Goal: Task Accomplishment & Management: Manage account settings

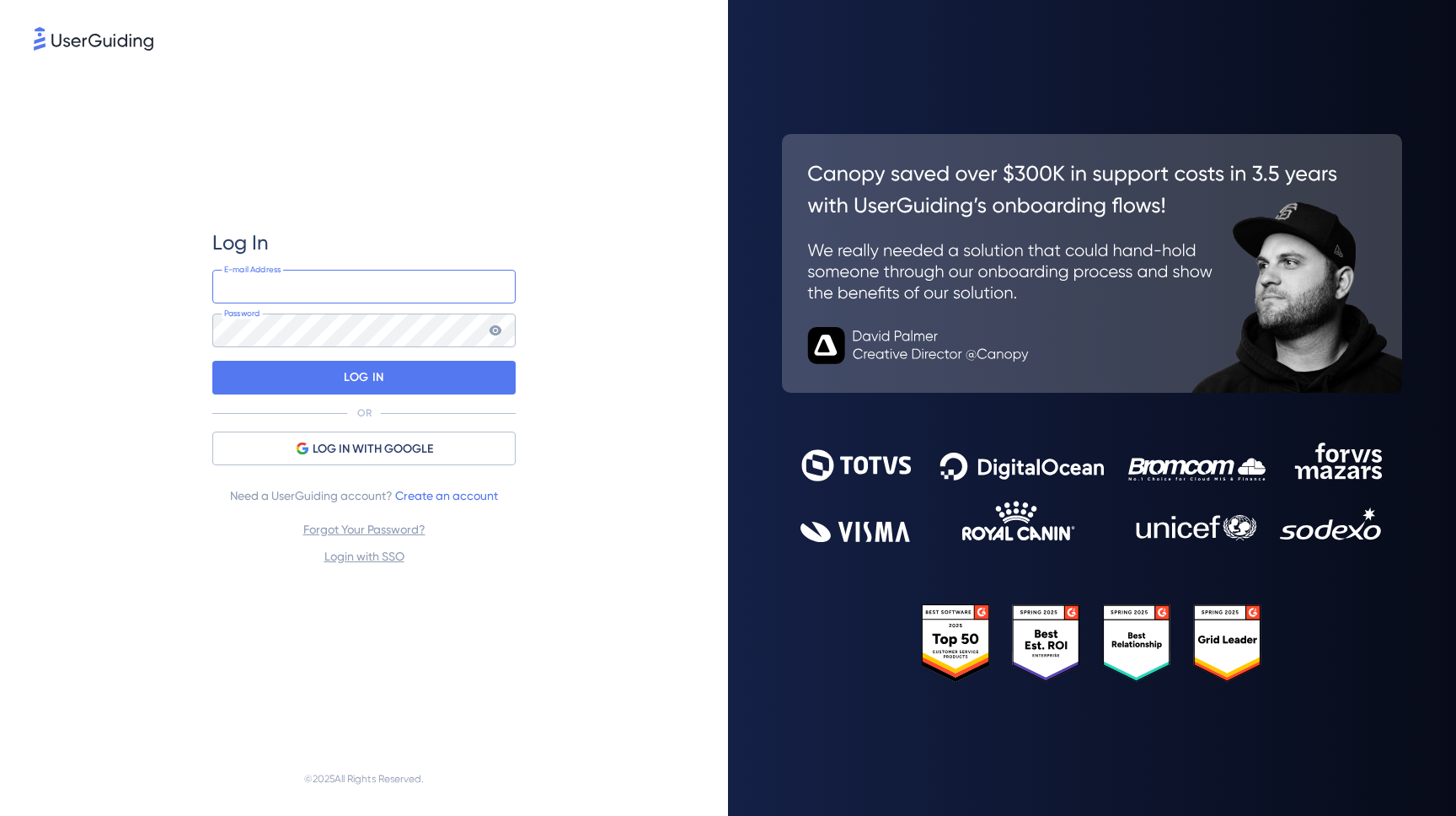
click at [367, 284] on input "email" at bounding box center [364, 286] width 303 height 34
click at [0, 815] on com-1password-button at bounding box center [0, 816] width 0 height 0
type input "[EMAIL_ADDRESS][DOMAIN_NAME]"
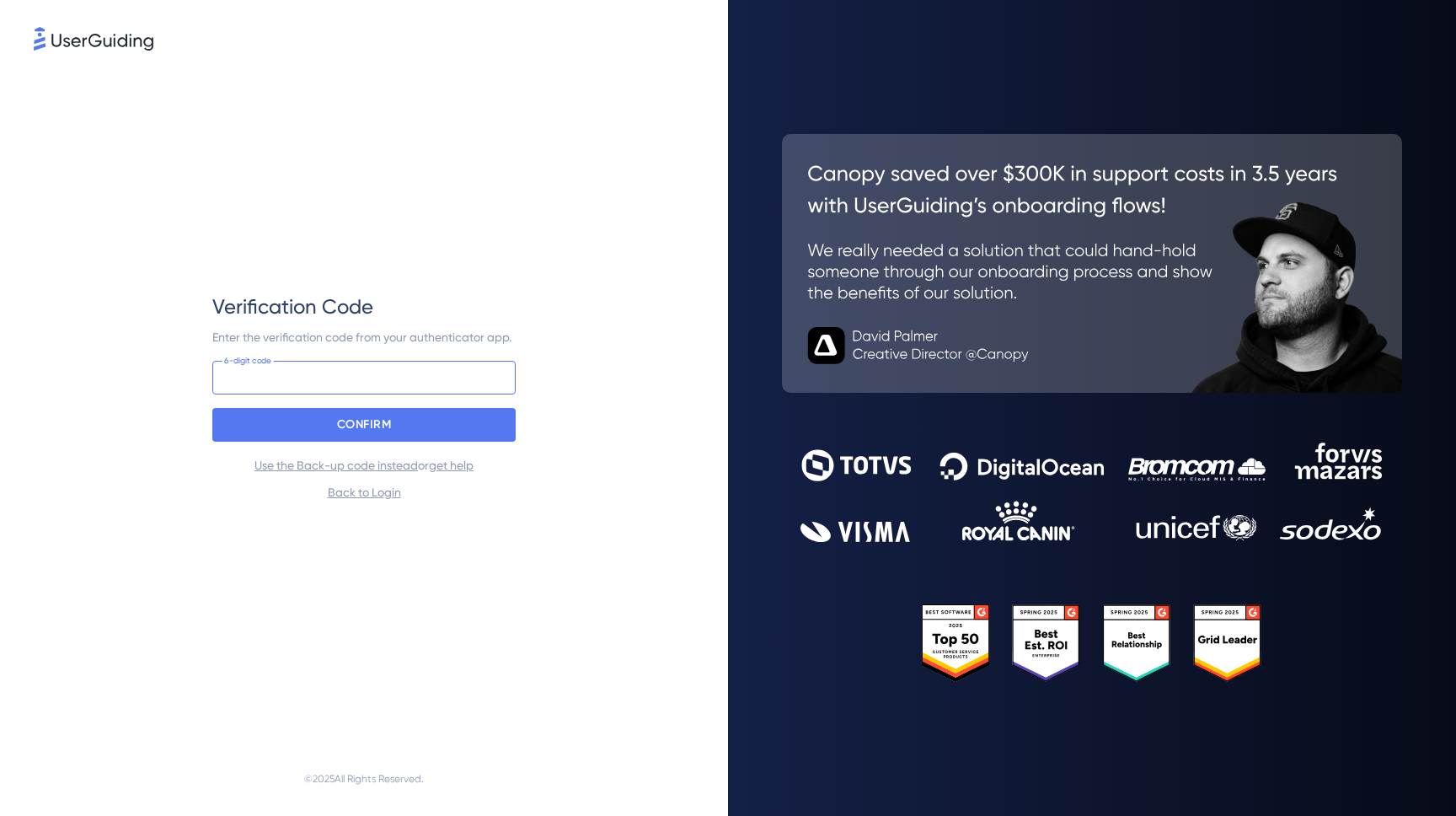
type input "091 063"
click at [374, 366] on input "091 063" at bounding box center [364, 377] width 303 height 34
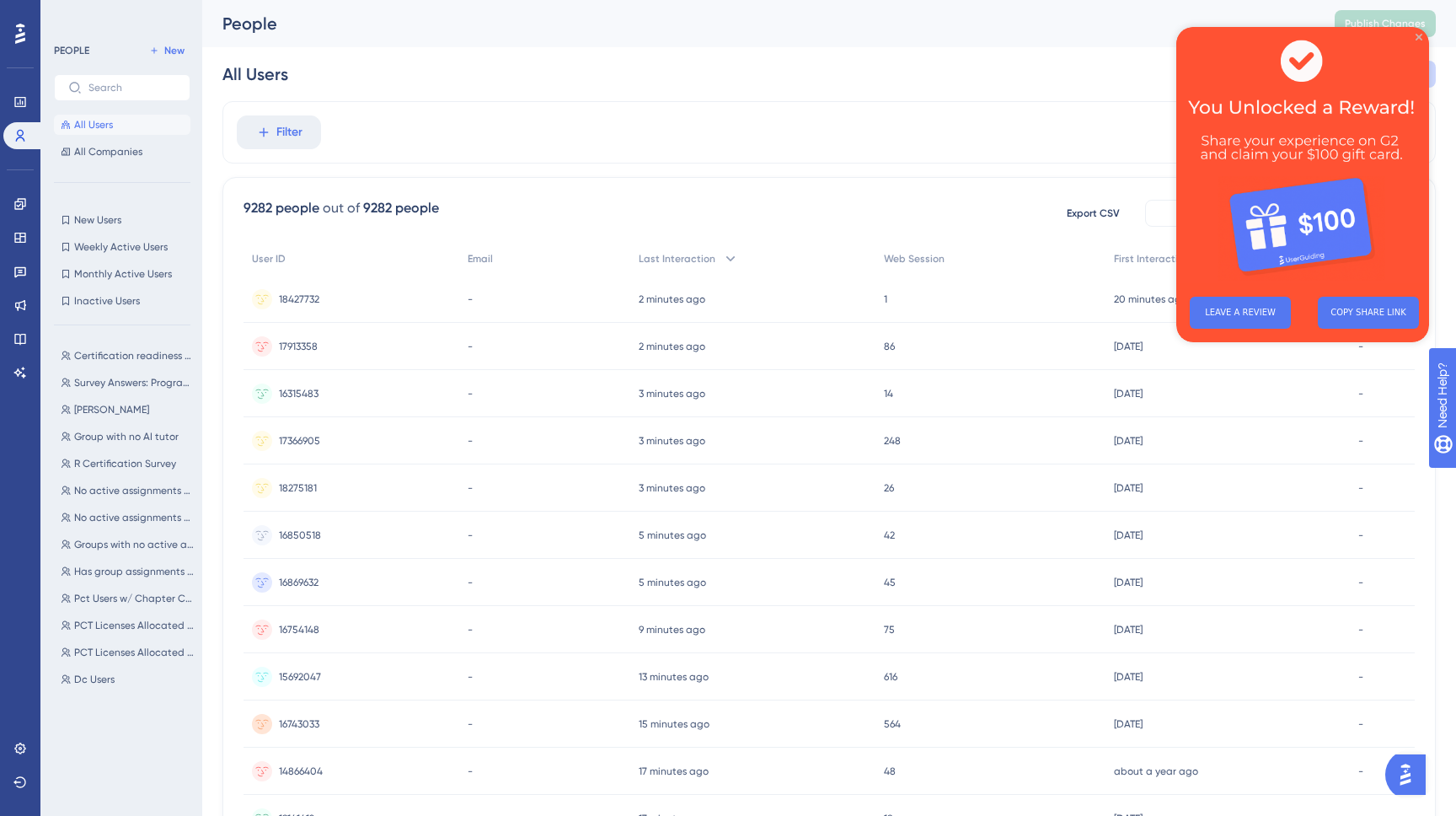
click at [1420, 37] on icon "Close Preview" at bounding box center [1419, 36] width 7 height 7
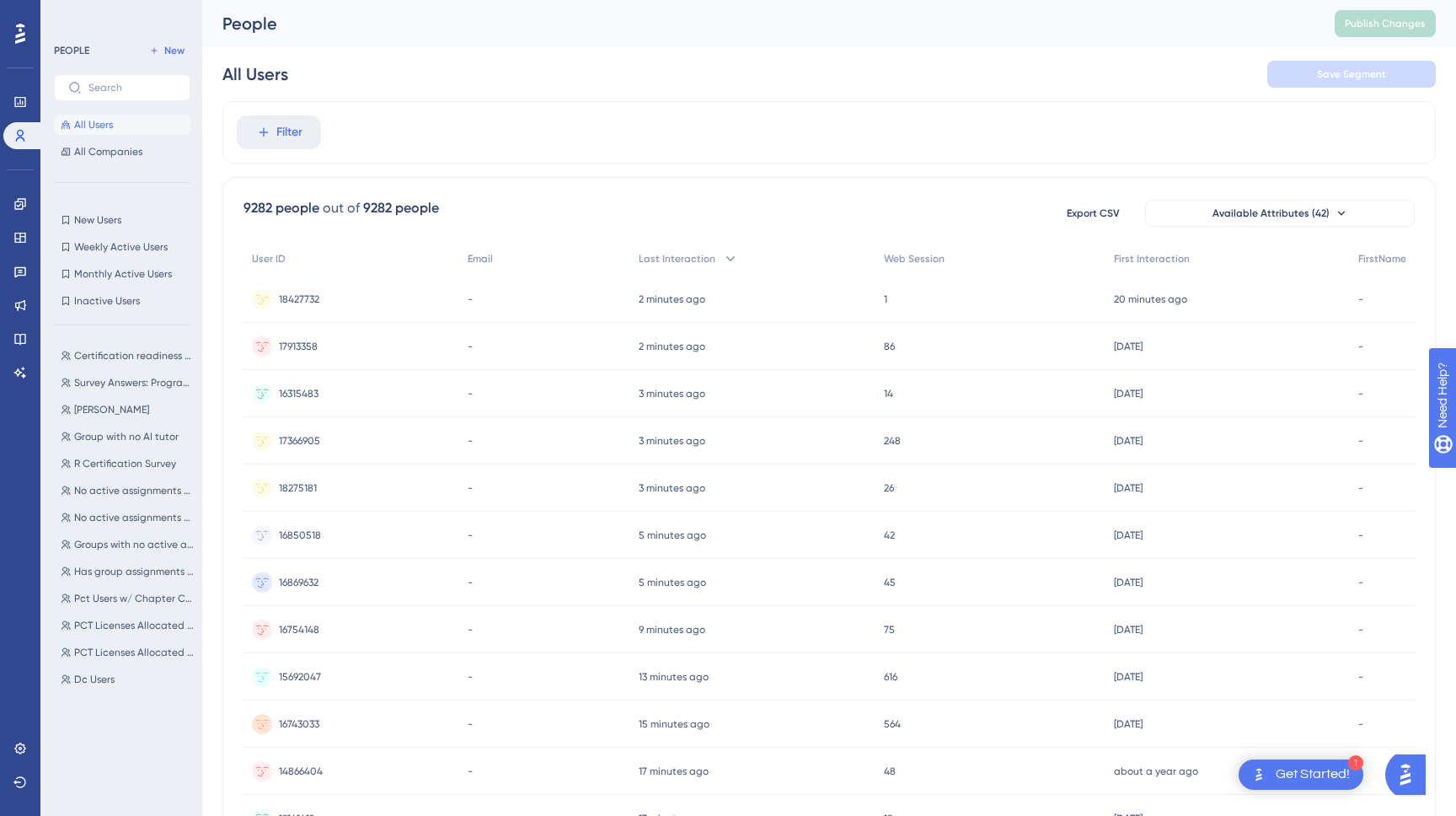
click at [368, 300] on div "18427732 18427732" at bounding box center [351, 299] width 216 height 47
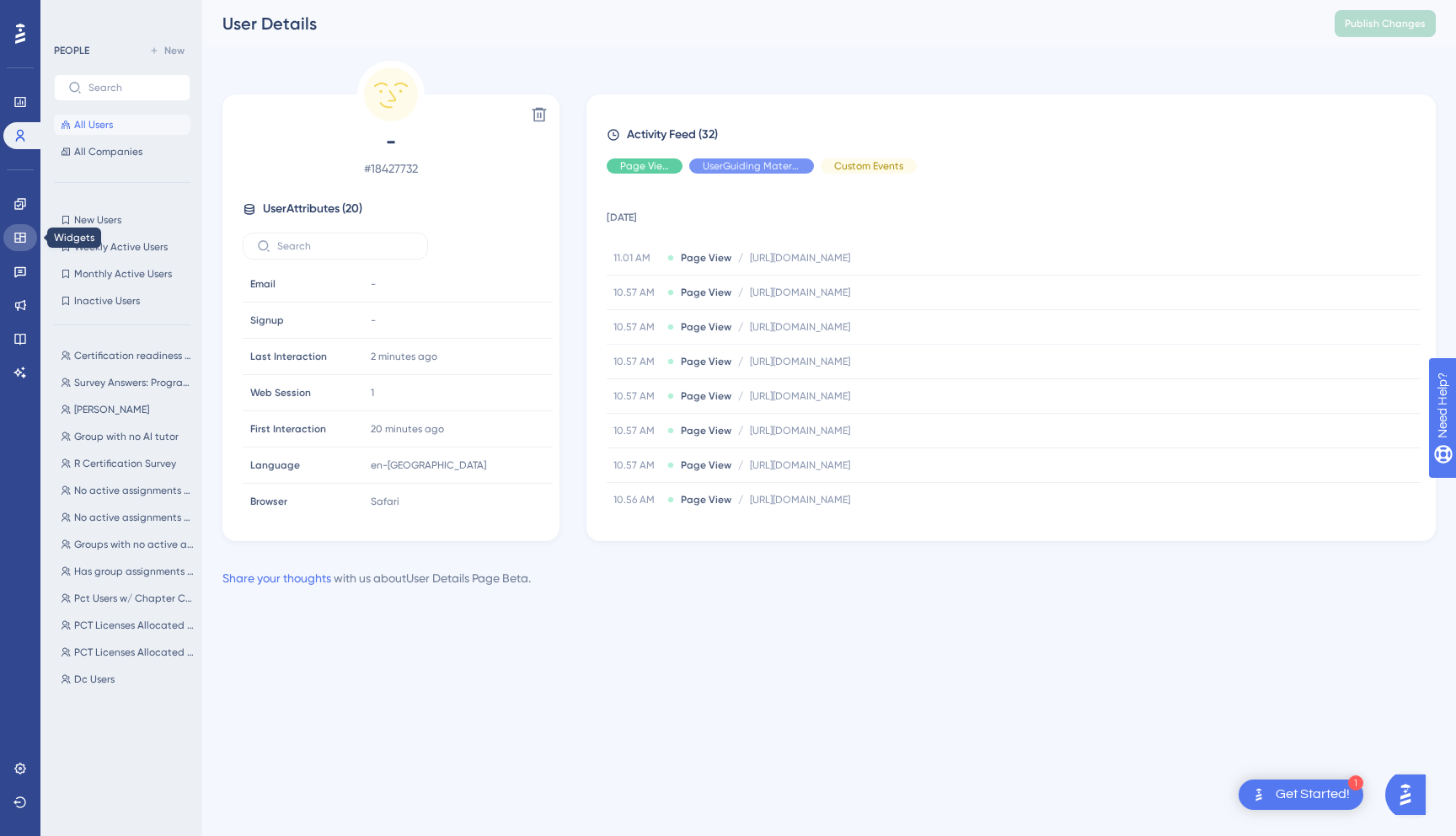
click at [16, 231] on icon at bounding box center [20, 238] width 13 height 13
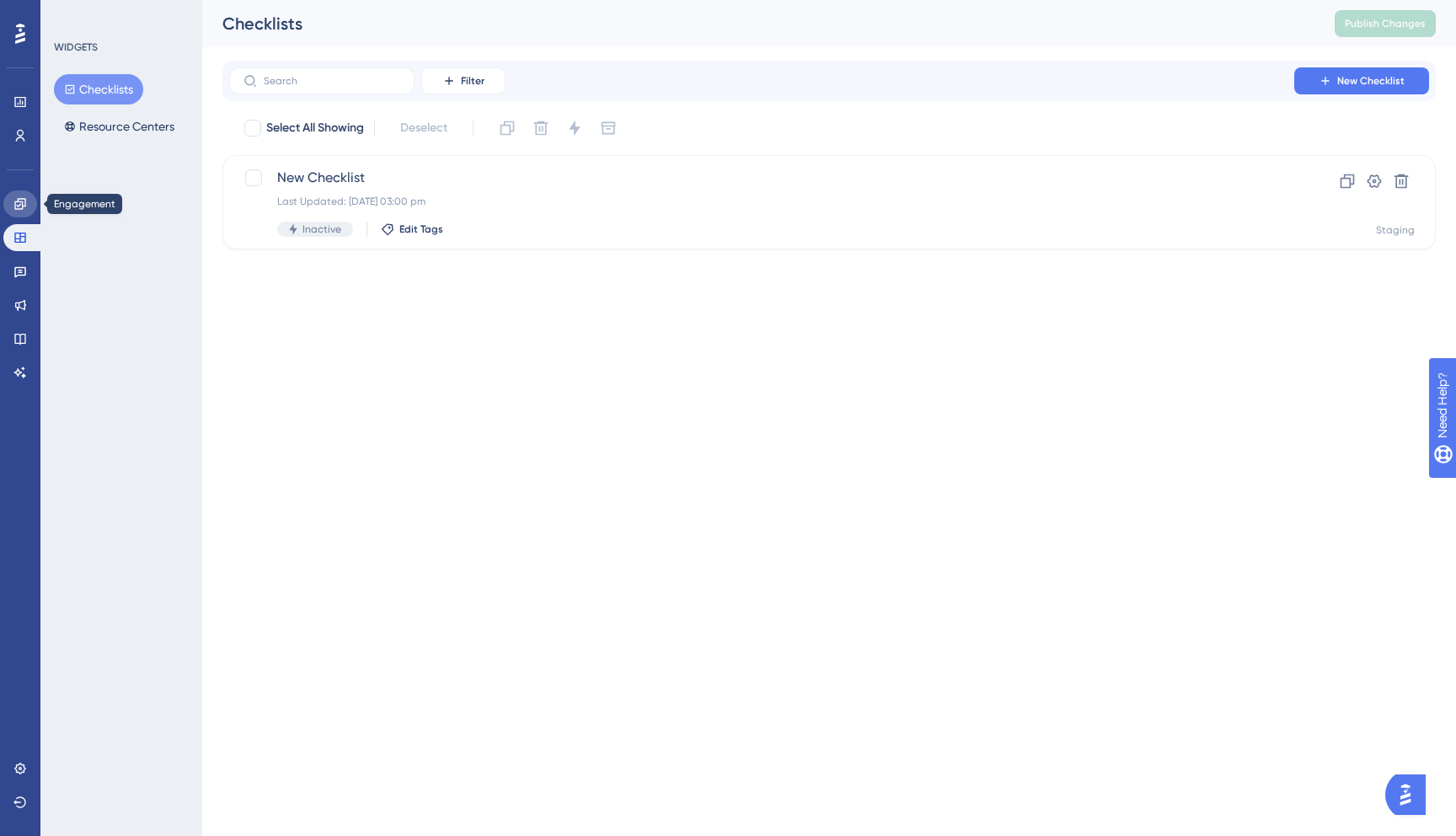
click at [17, 204] on icon at bounding box center [20, 204] width 13 height 13
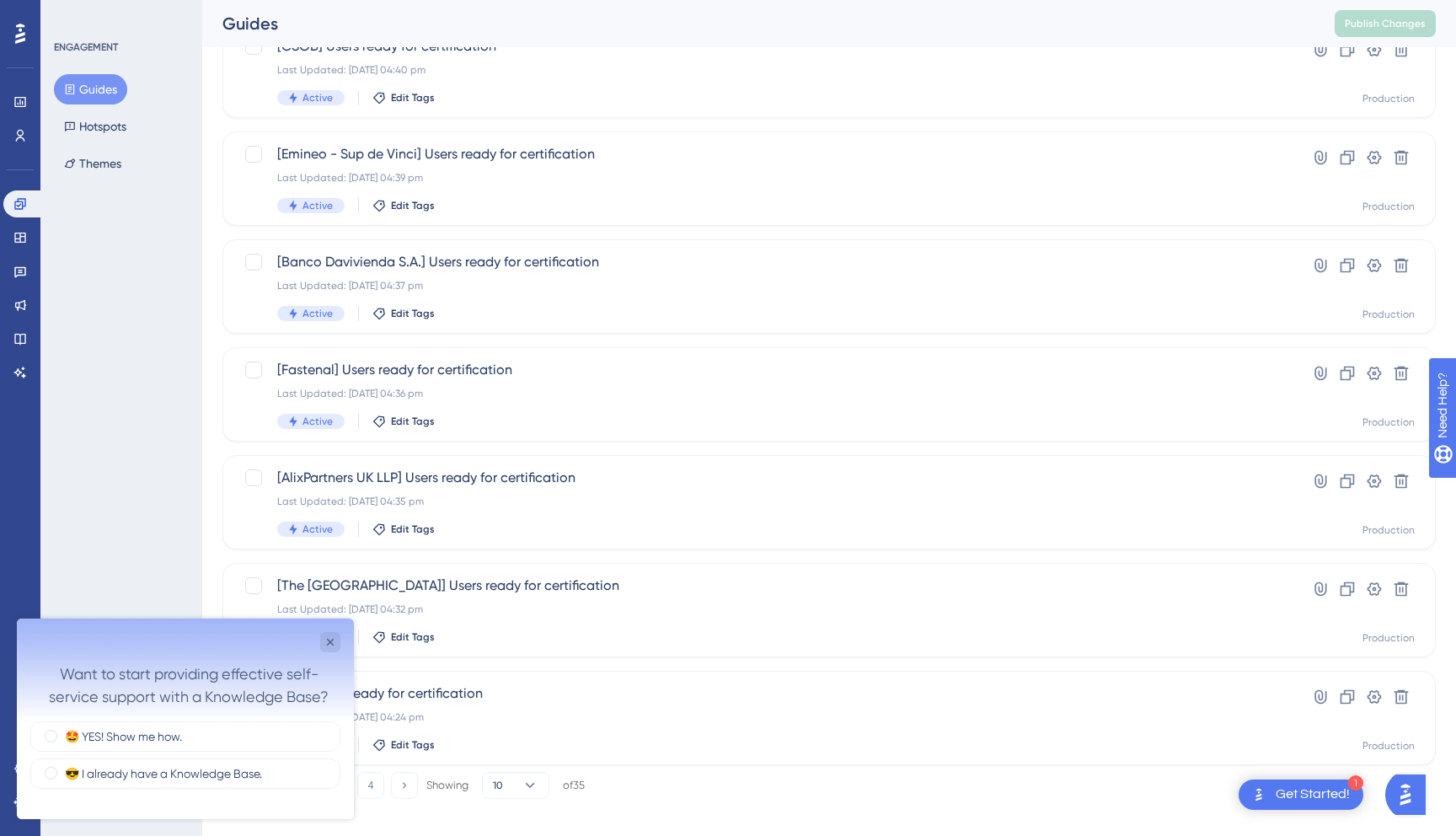
scroll to position [472, 0]
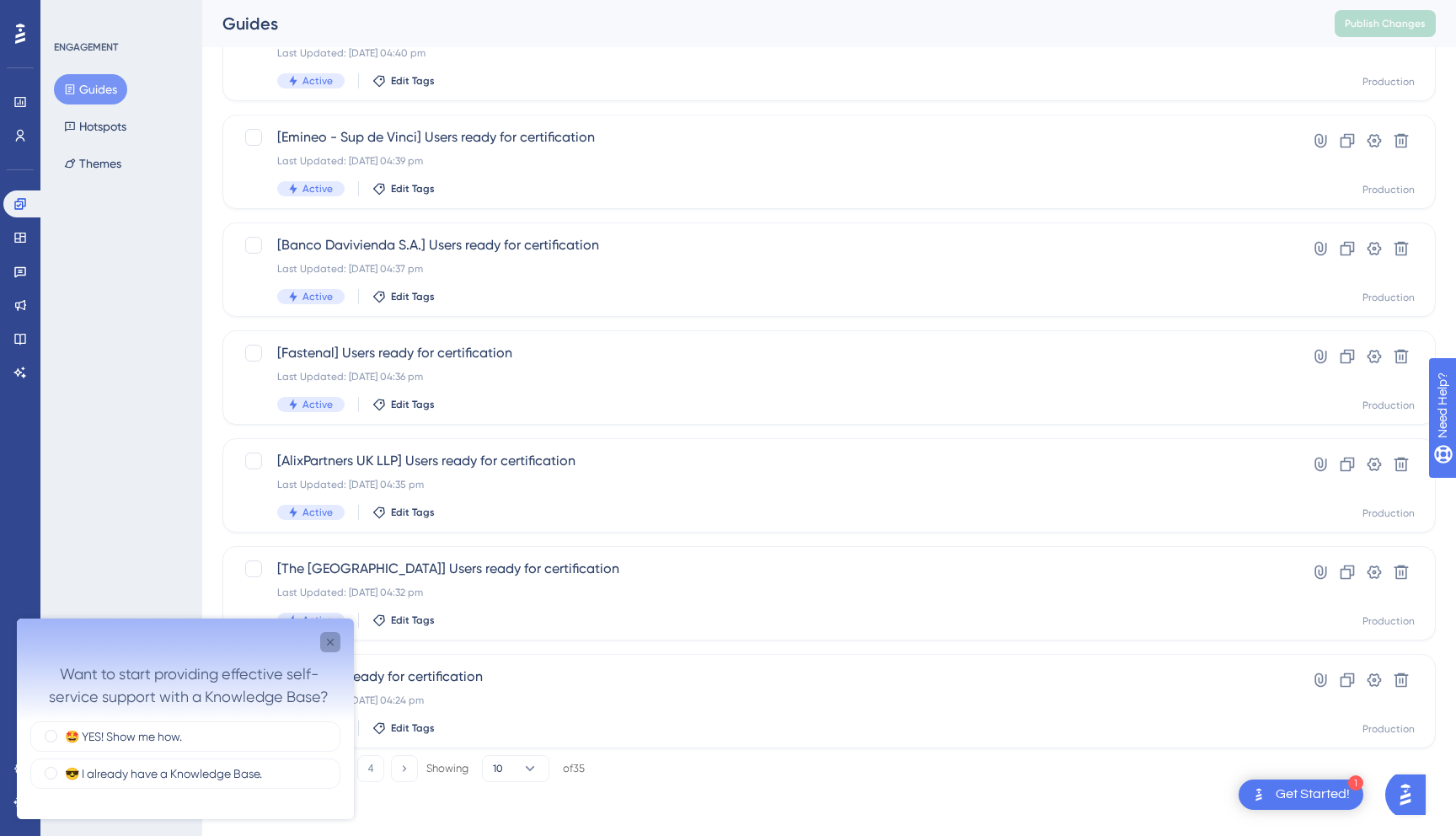
click at [328, 644] on icon "Close survey" at bounding box center [330, 642] width 13 height 13
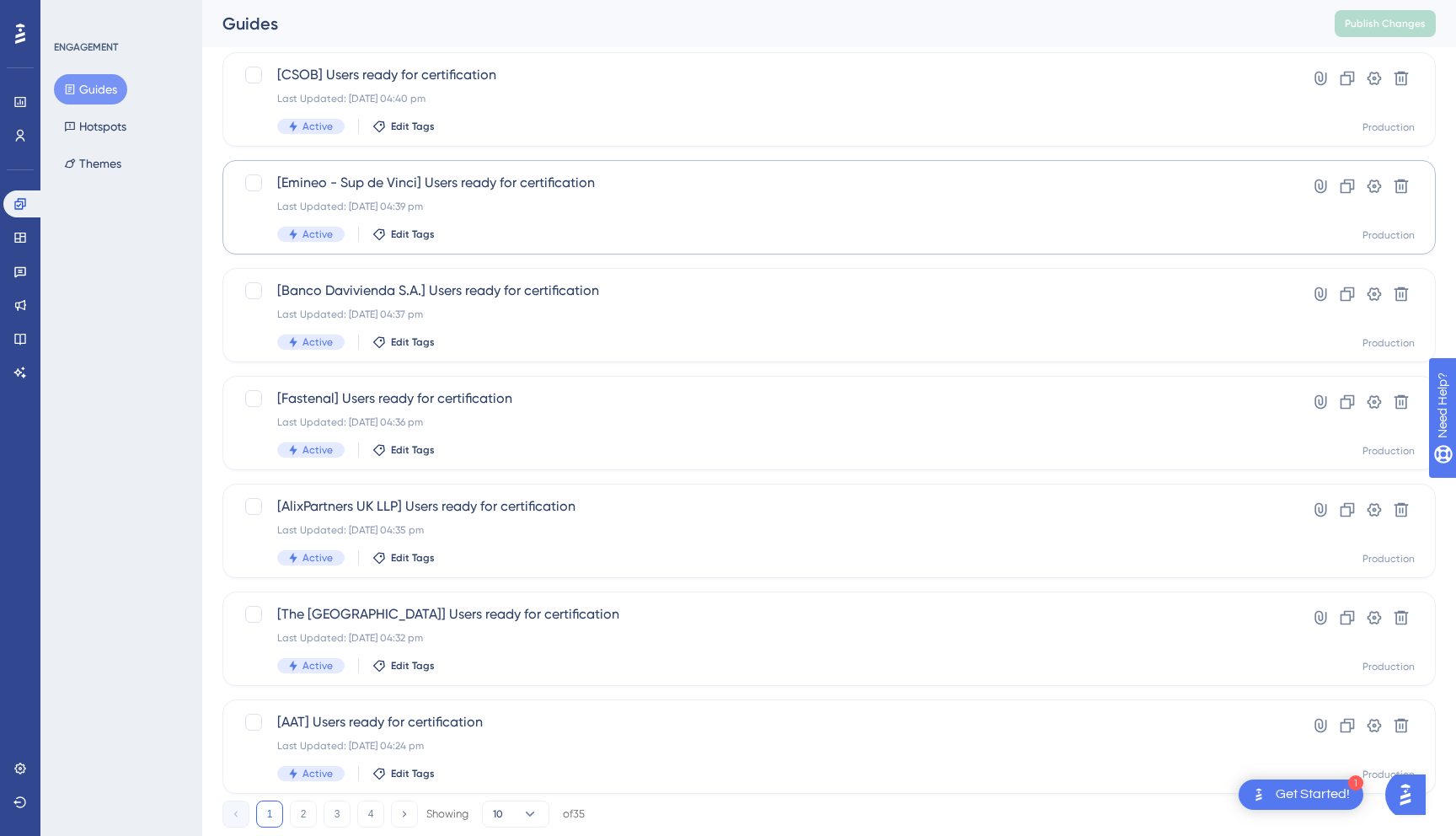
scroll to position [426, 0]
click at [89, 126] on button "Hotspots" at bounding box center [95, 126] width 82 height 30
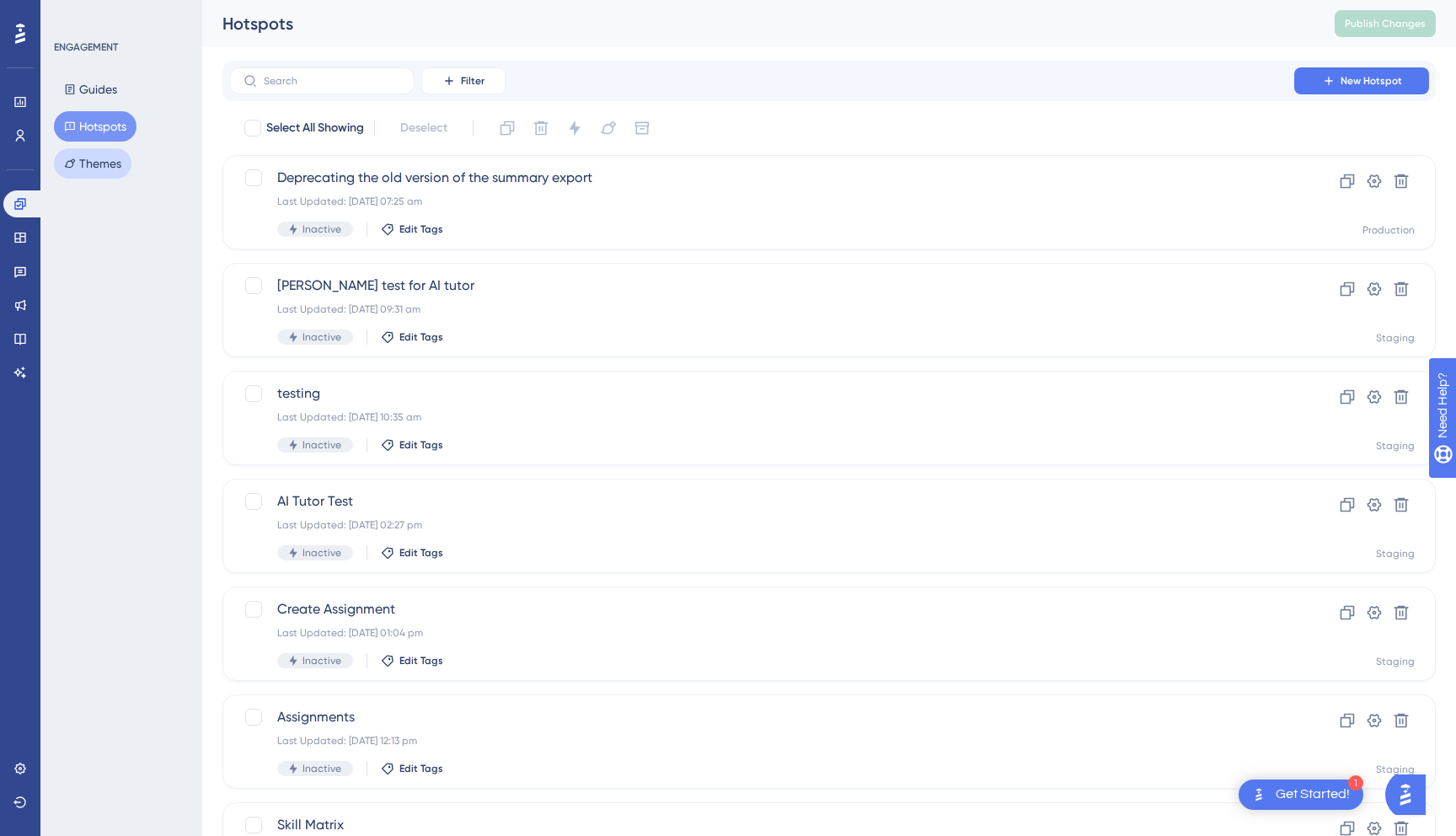
click at [93, 166] on button "Themes" at bounding box center [93, 163] width 78 height 30
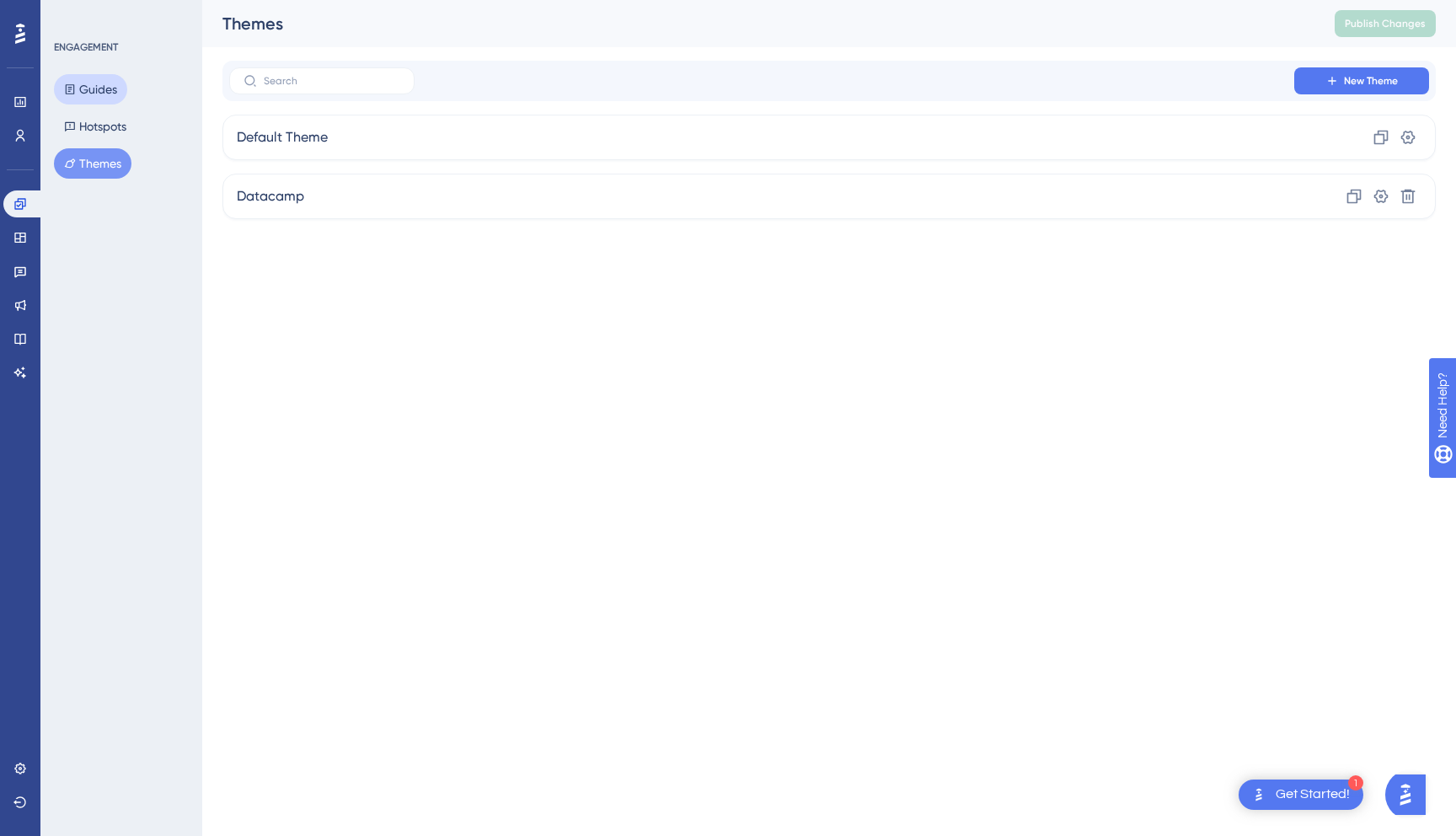
click at [93, 94] on button "Guides" at bounding box center [91, 89] width 73 height 30
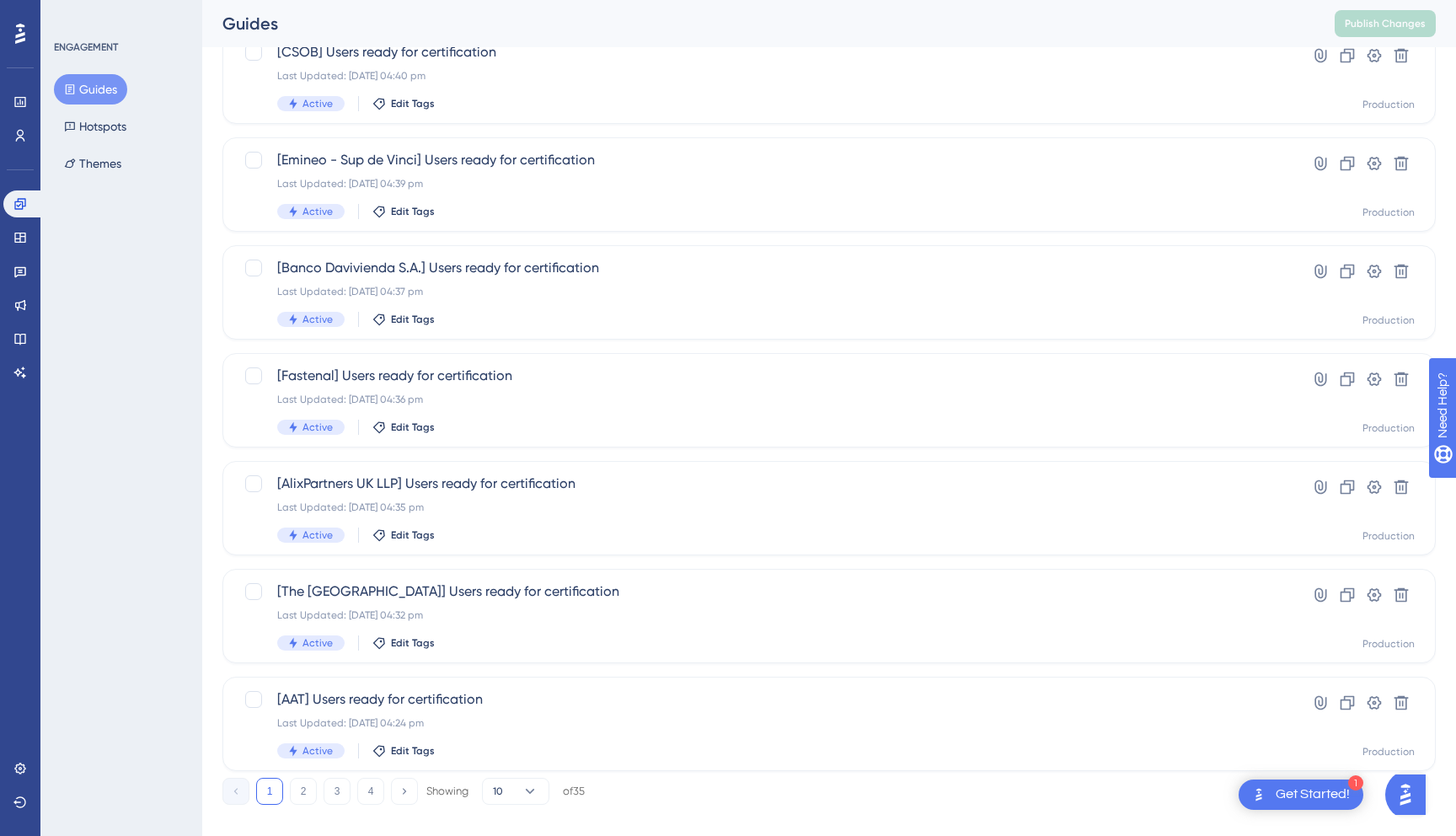
scroll to position [472, 0]
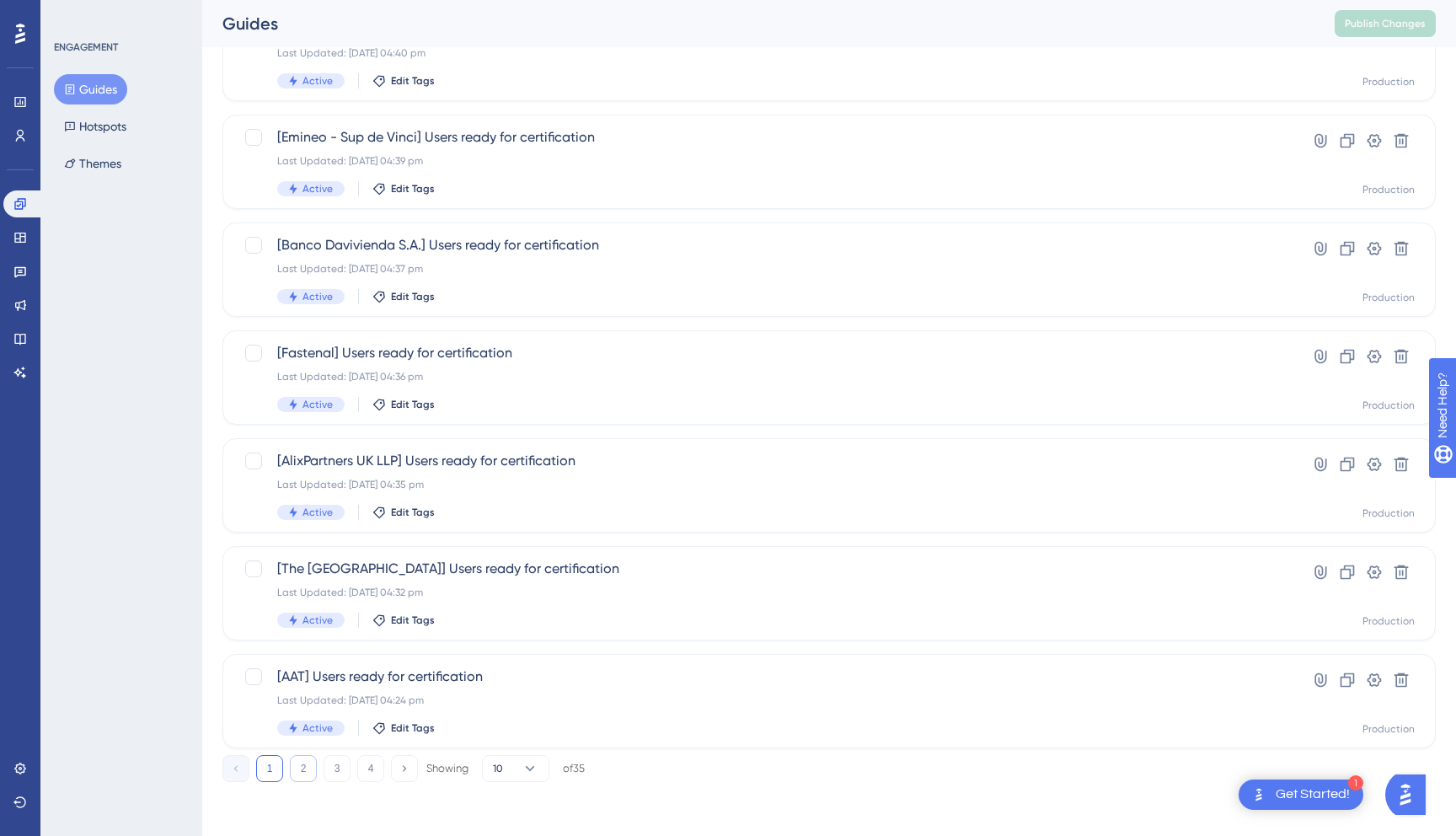
click at [297, 780] on button "2" at bounding box center [303, 769] width 27 height 27
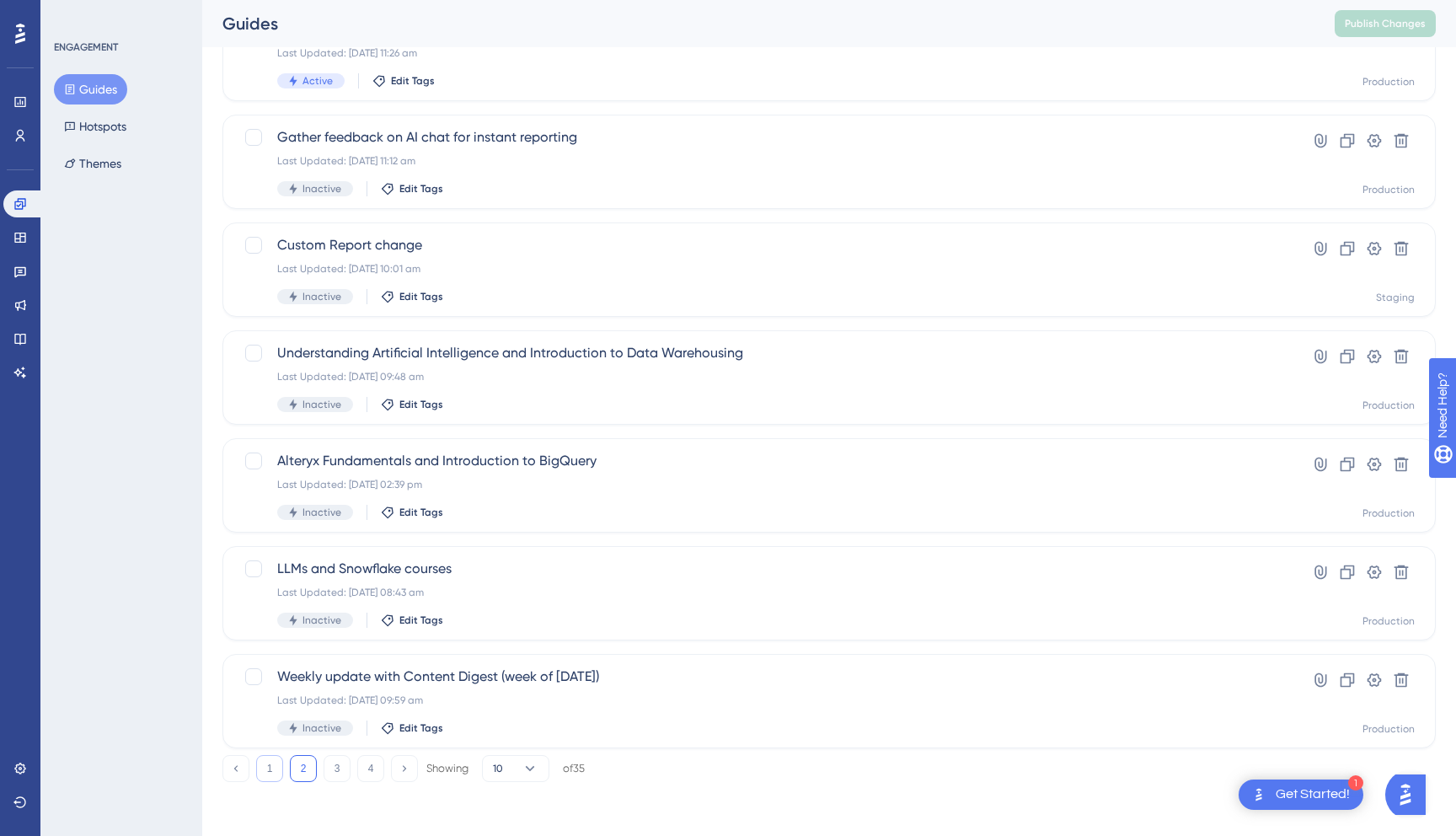
click at [267, 773] on button "1" at bounding box center [269, 769] width 27 height 27
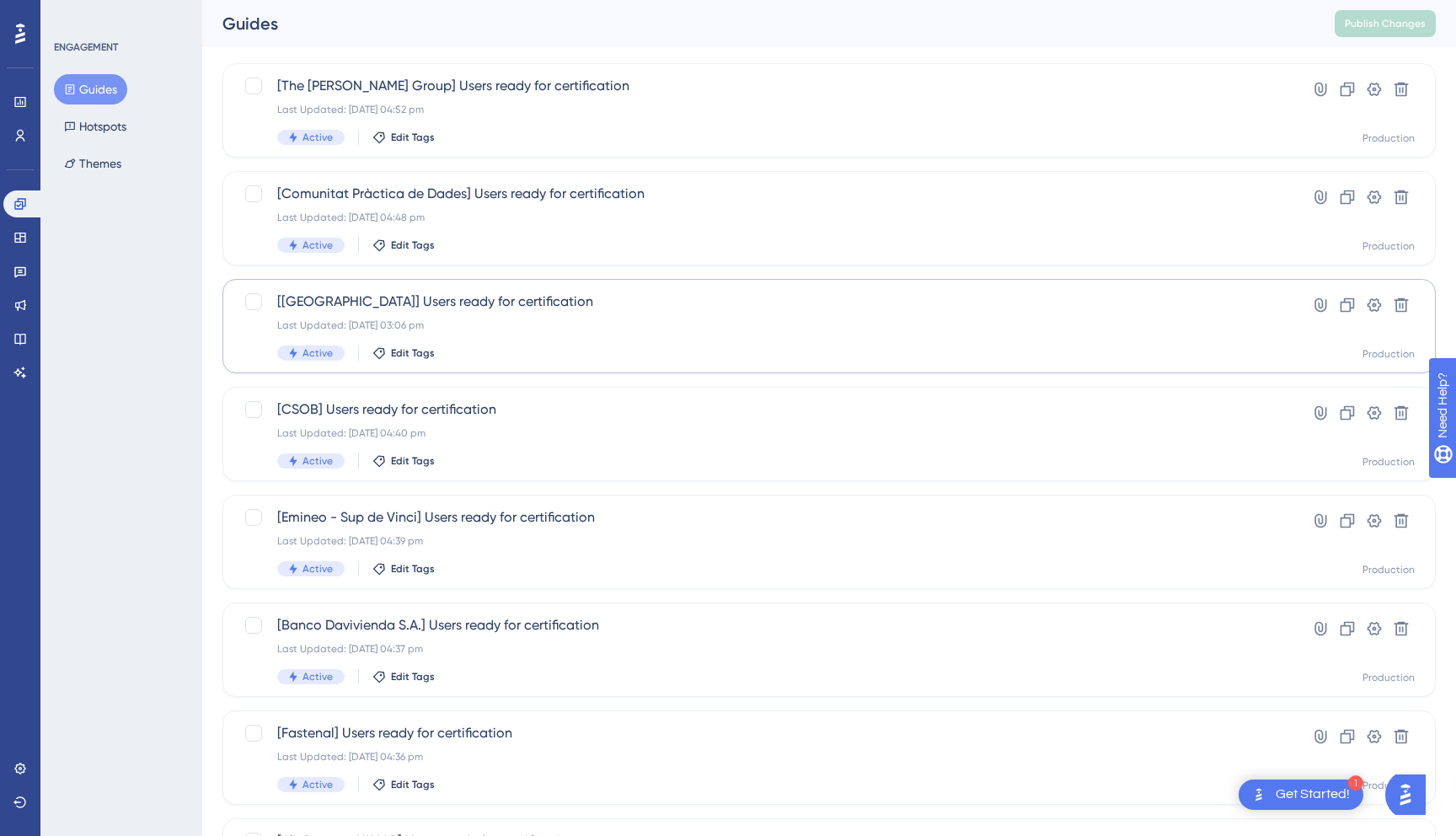
scroll to position [149, 0]
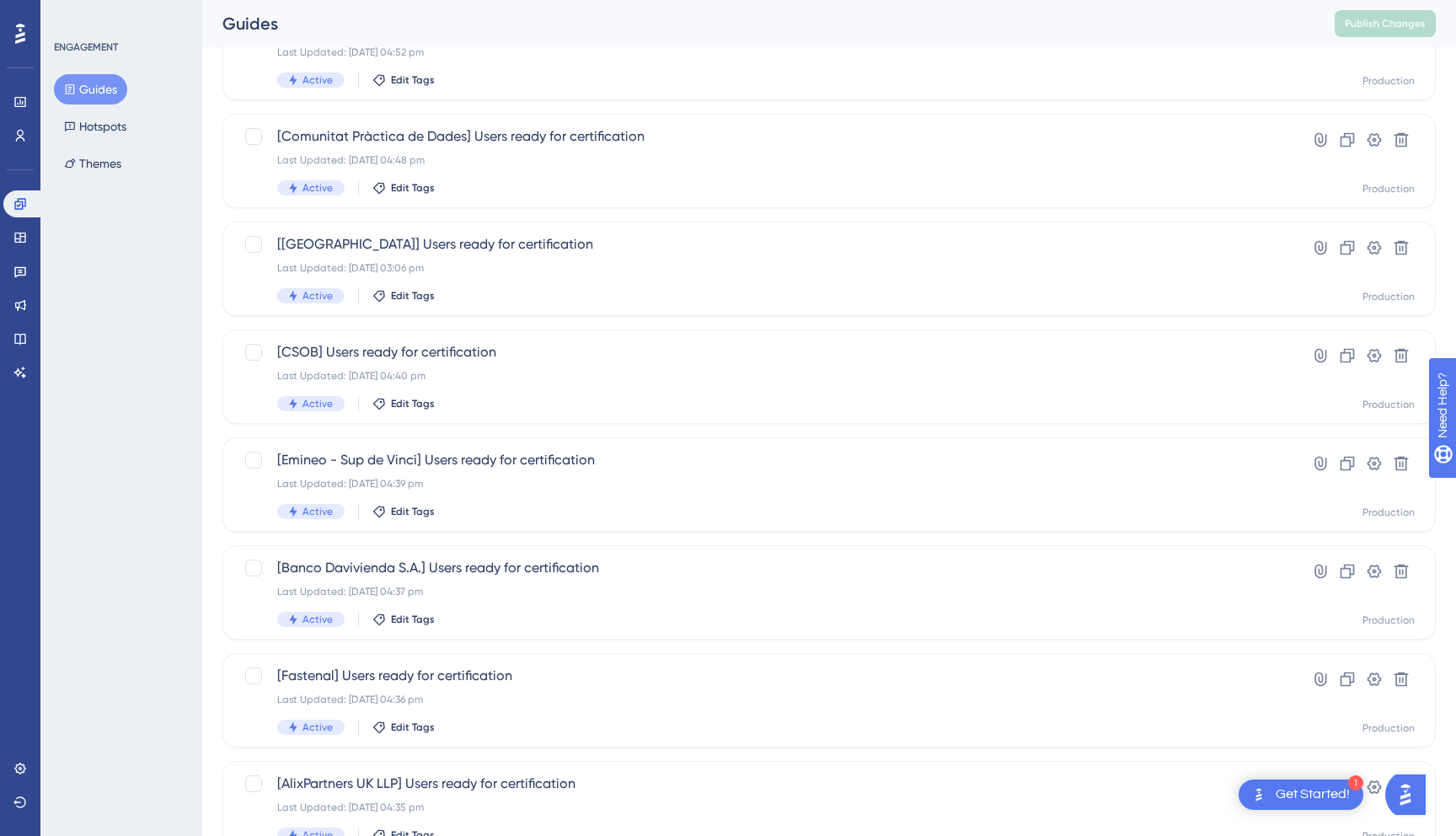
click at [160, 242] on div "ENGAGEMENT Guides Hotspots Themes" at bounding box center [121, 418] width 162 height 836
click at [24, 242] on icon at bounding box center [20, 238] width 11 height 10
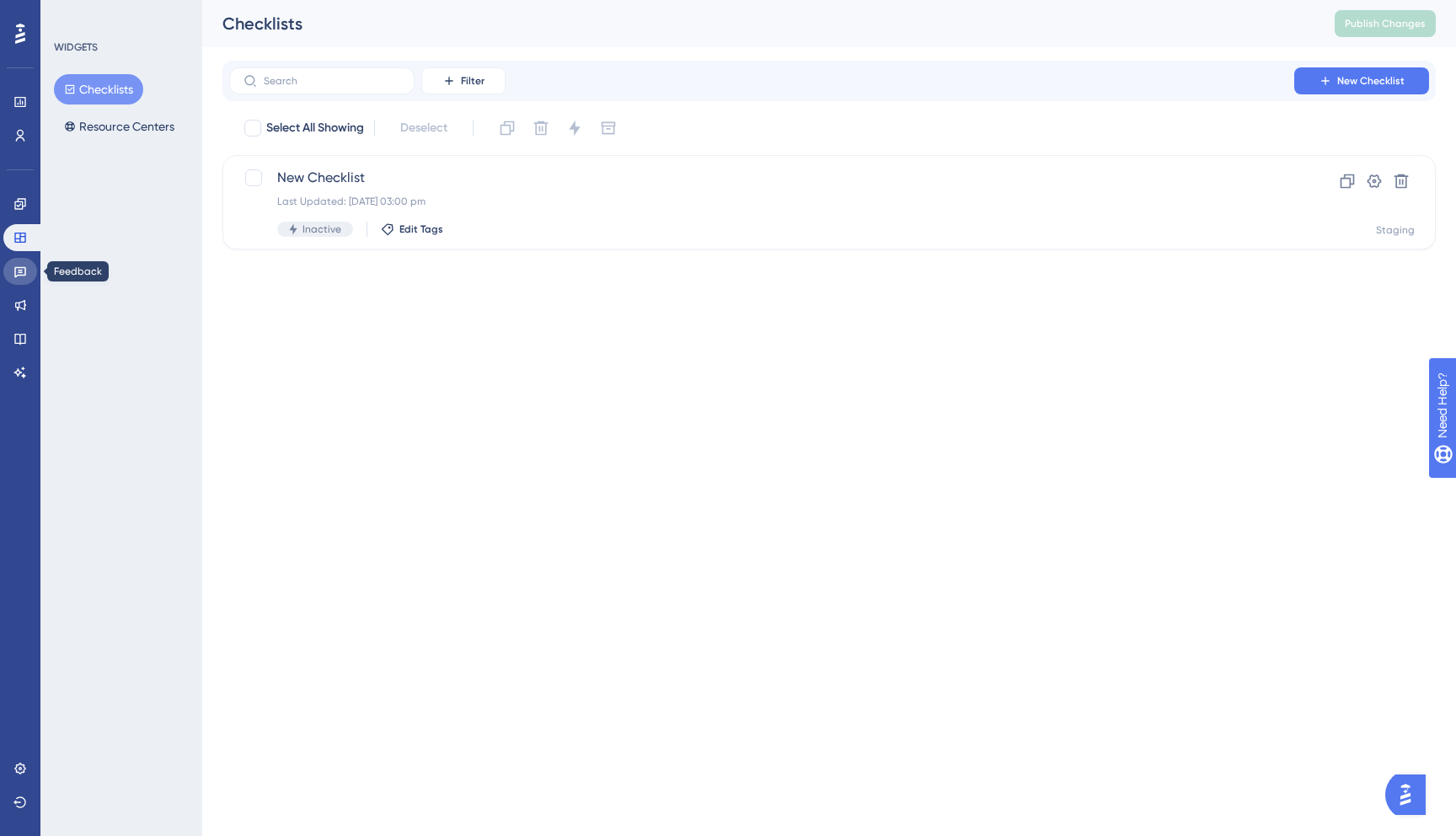
click at [24, 268] on icon at bounding box center [20, 271] width 13 height 13
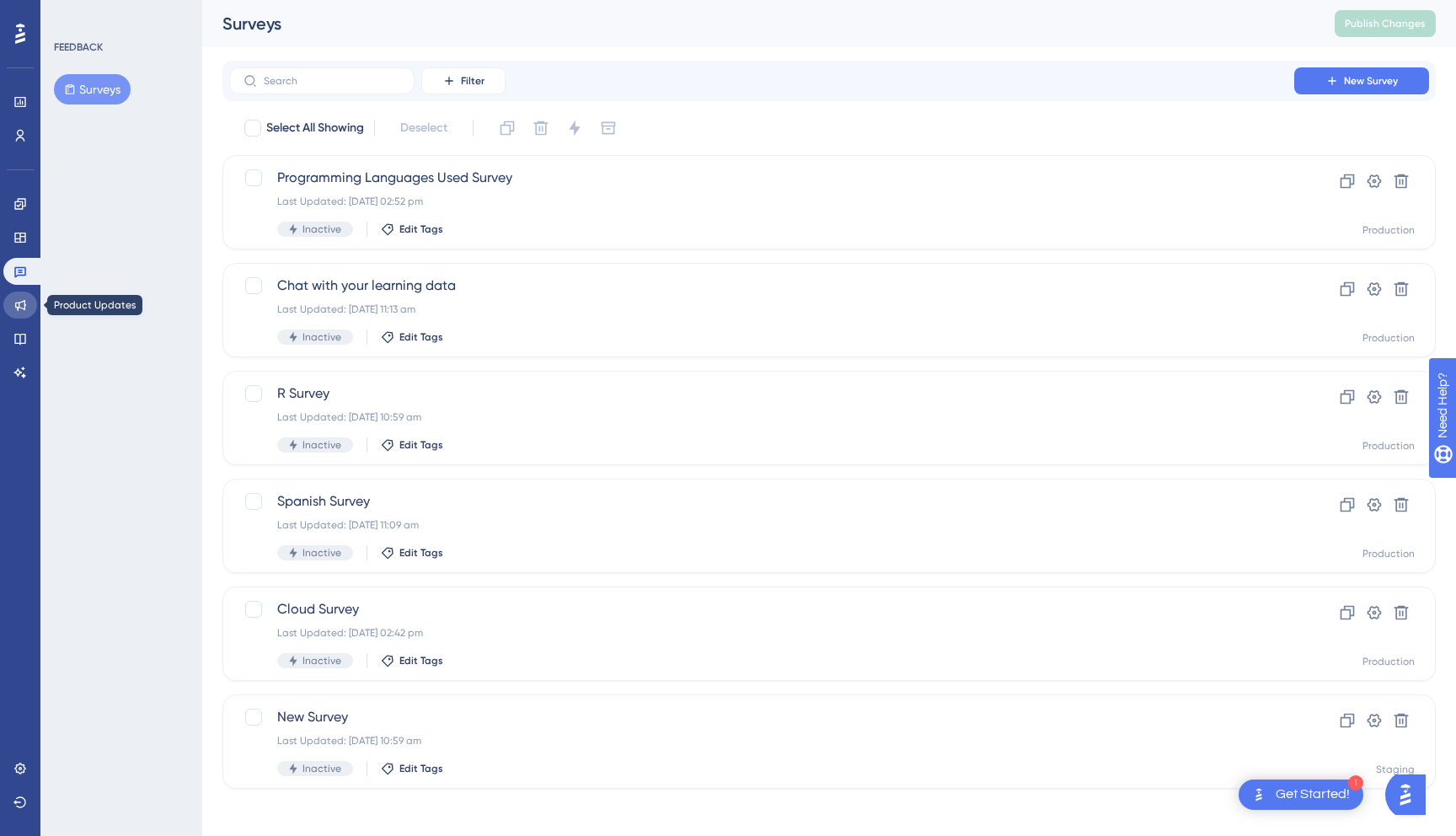
click at [19, 301] on icon at bounding box center [20, 305] width 13 height 13
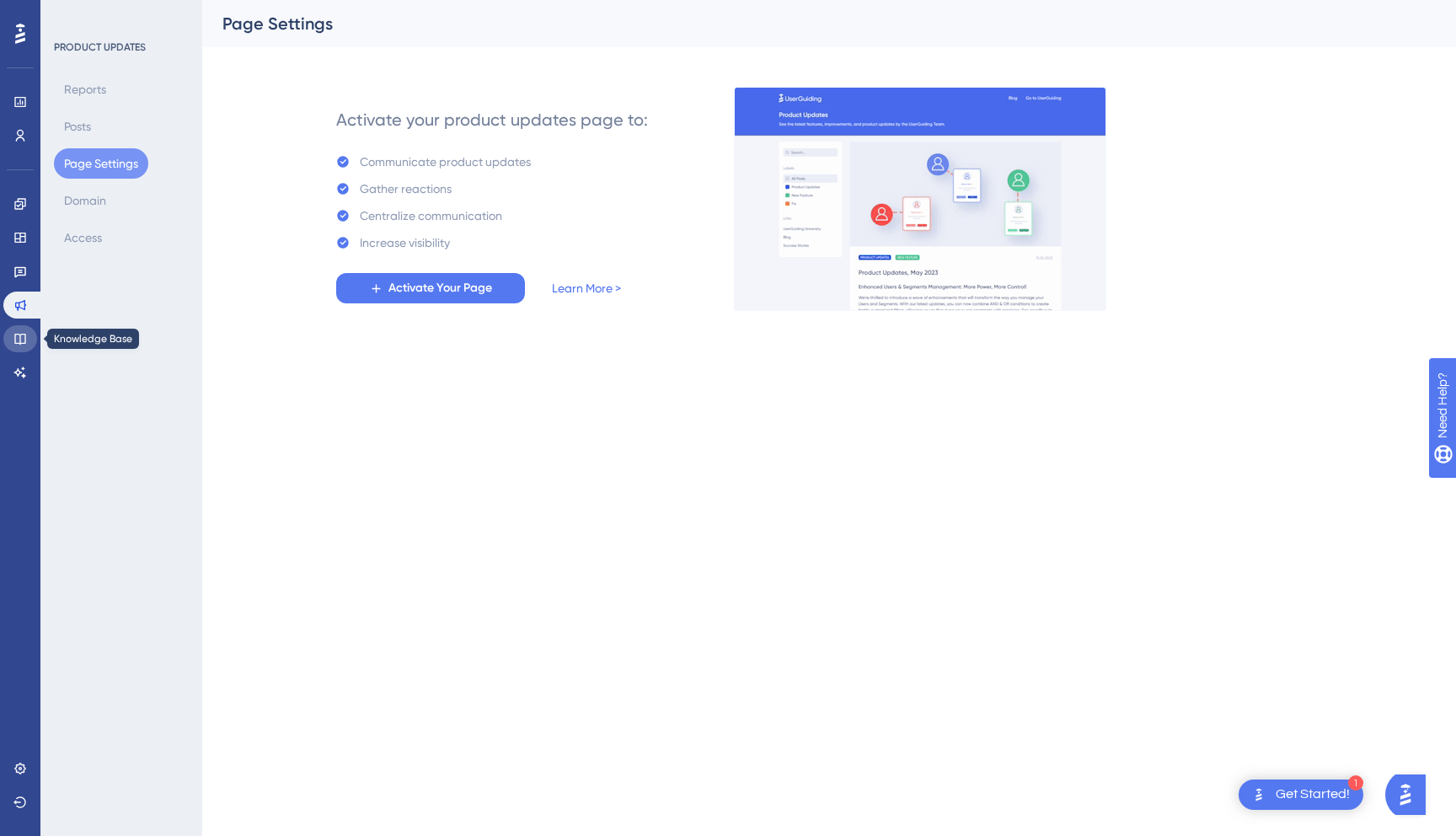
click at [20, 339] on icon at bounding box center [20, 339] width 13 height 13
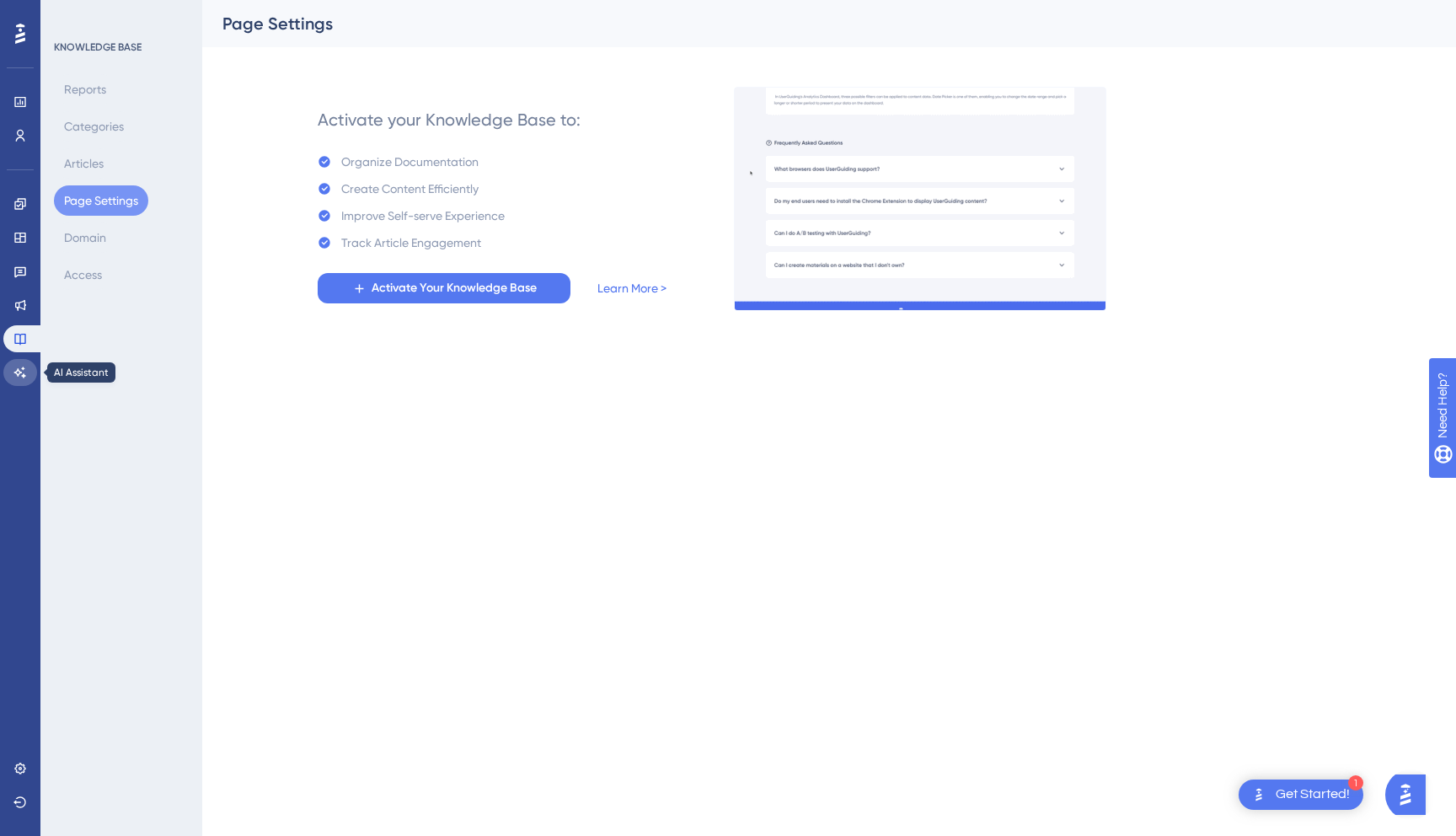
click at [20, 363] on link at bounding box center [21, 373] width 34 height 27
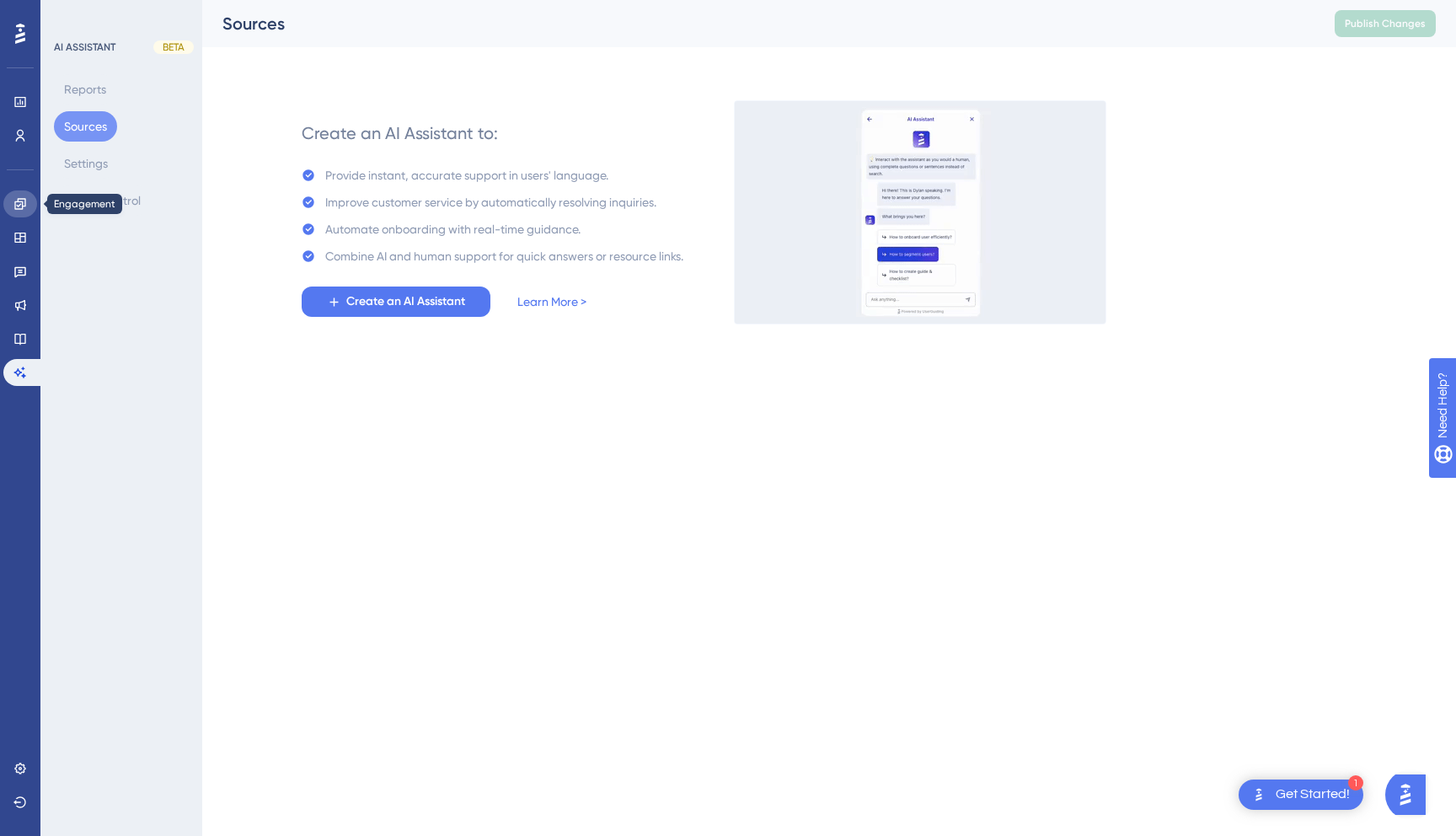
click at [13, 212] on link at bounding box center [21, 203] width 34 height 27
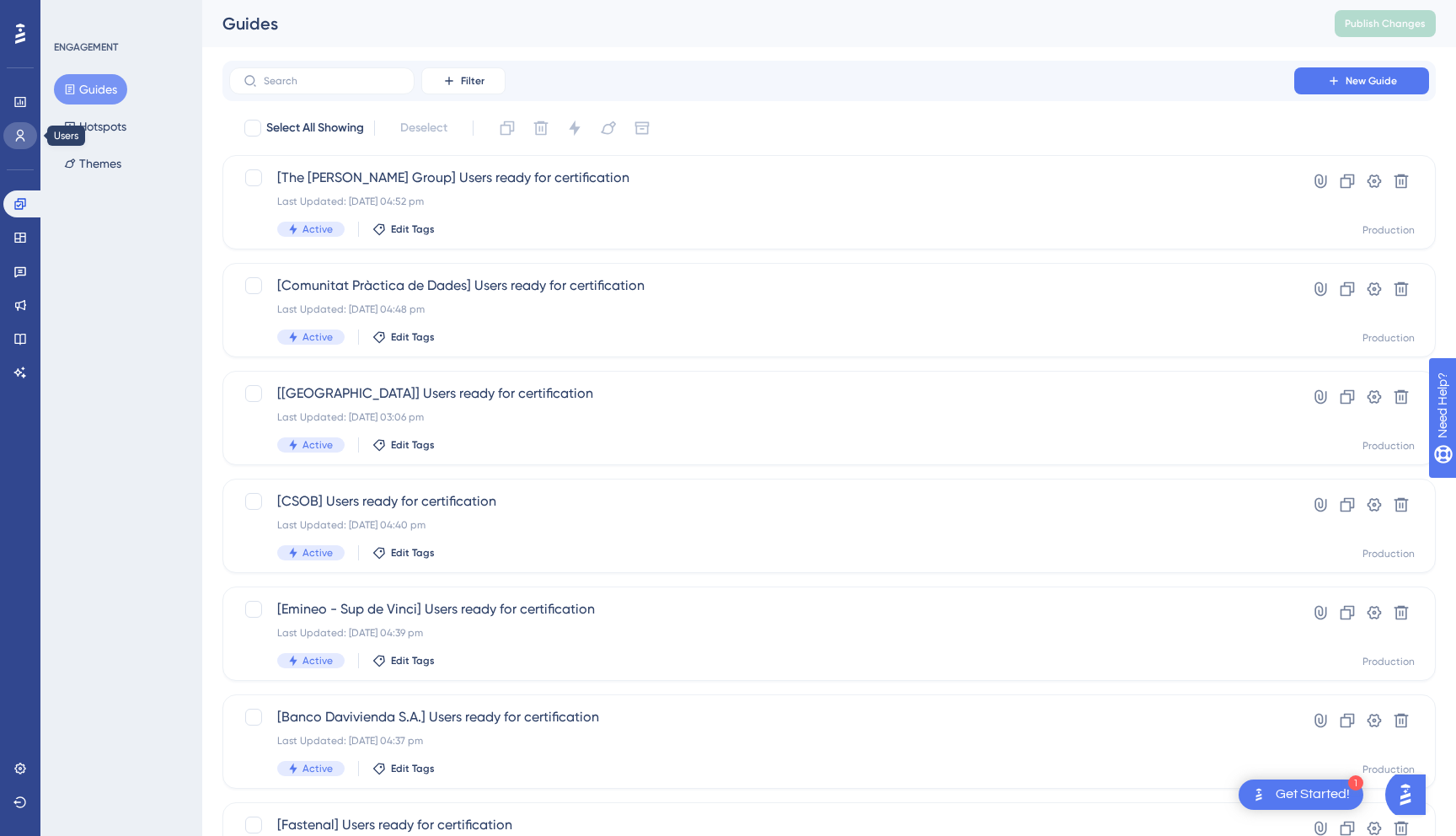
click at [22, 138] on icon at bounding box center [21, 136] width 9 height 12
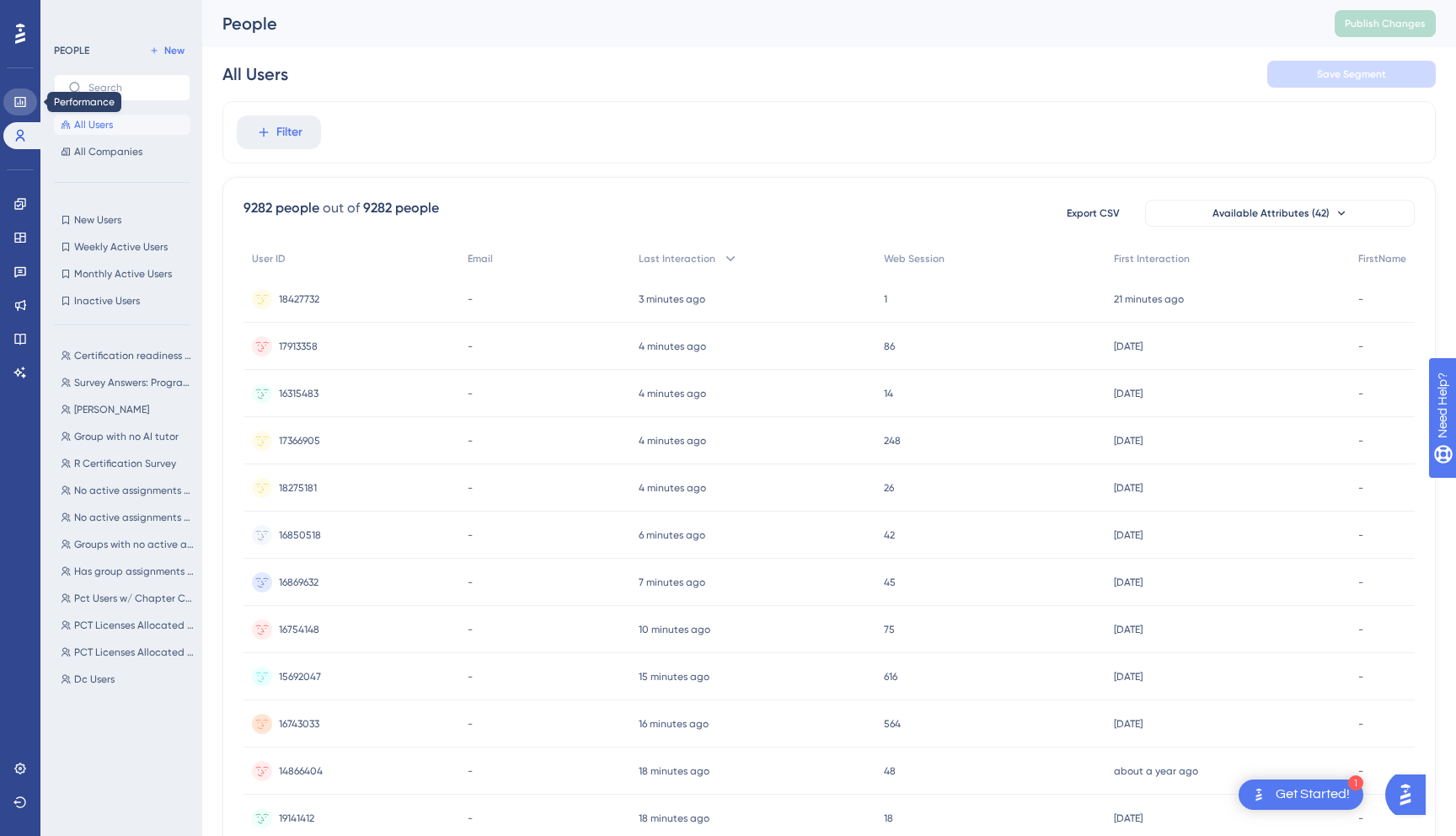
click at [22, 113] on link at bounding box center [21, 102] width 34 height 27
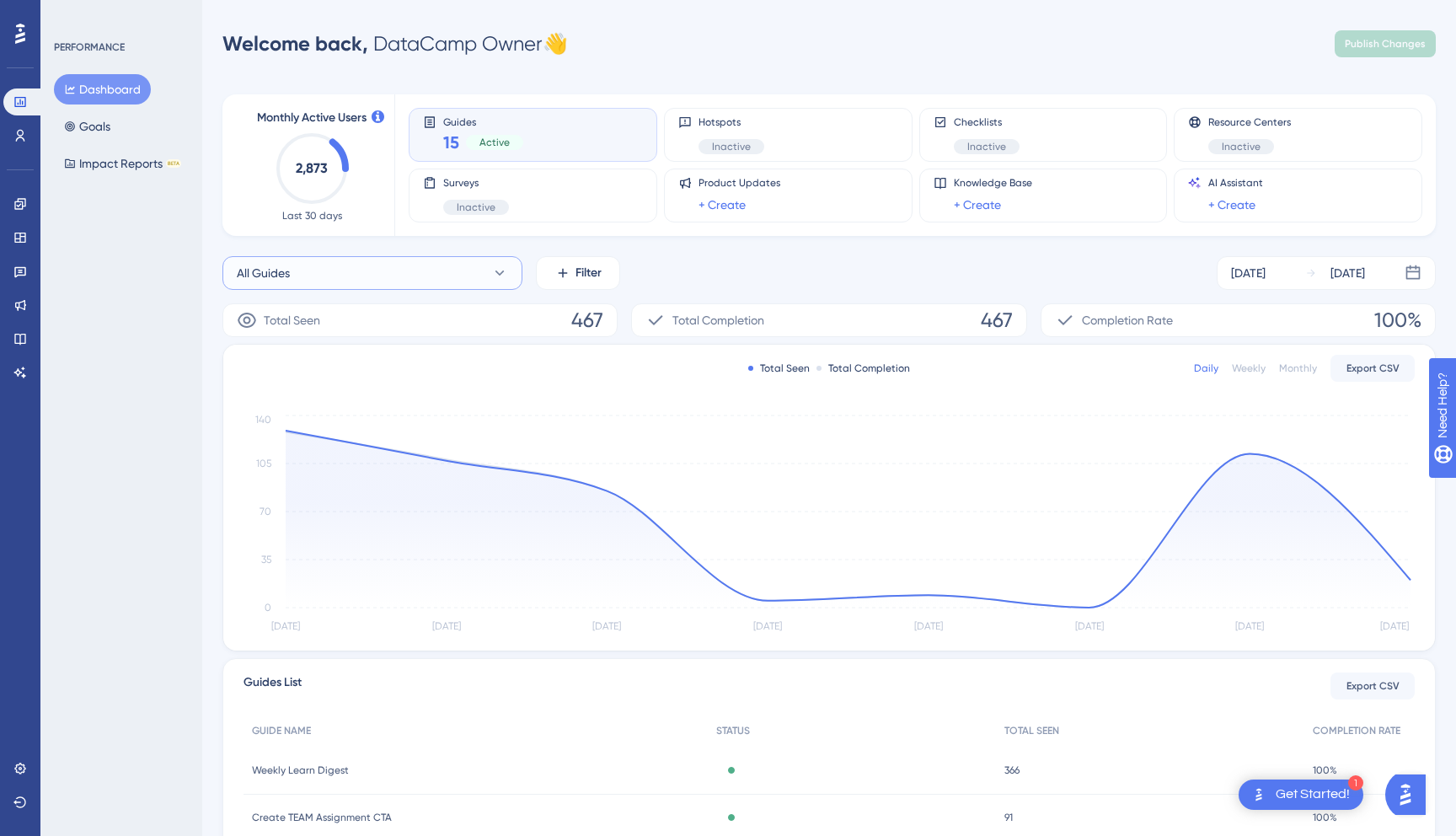
click at [335, 270] on button "All Guides" at bounding box center [372, 273] width 300 height 34
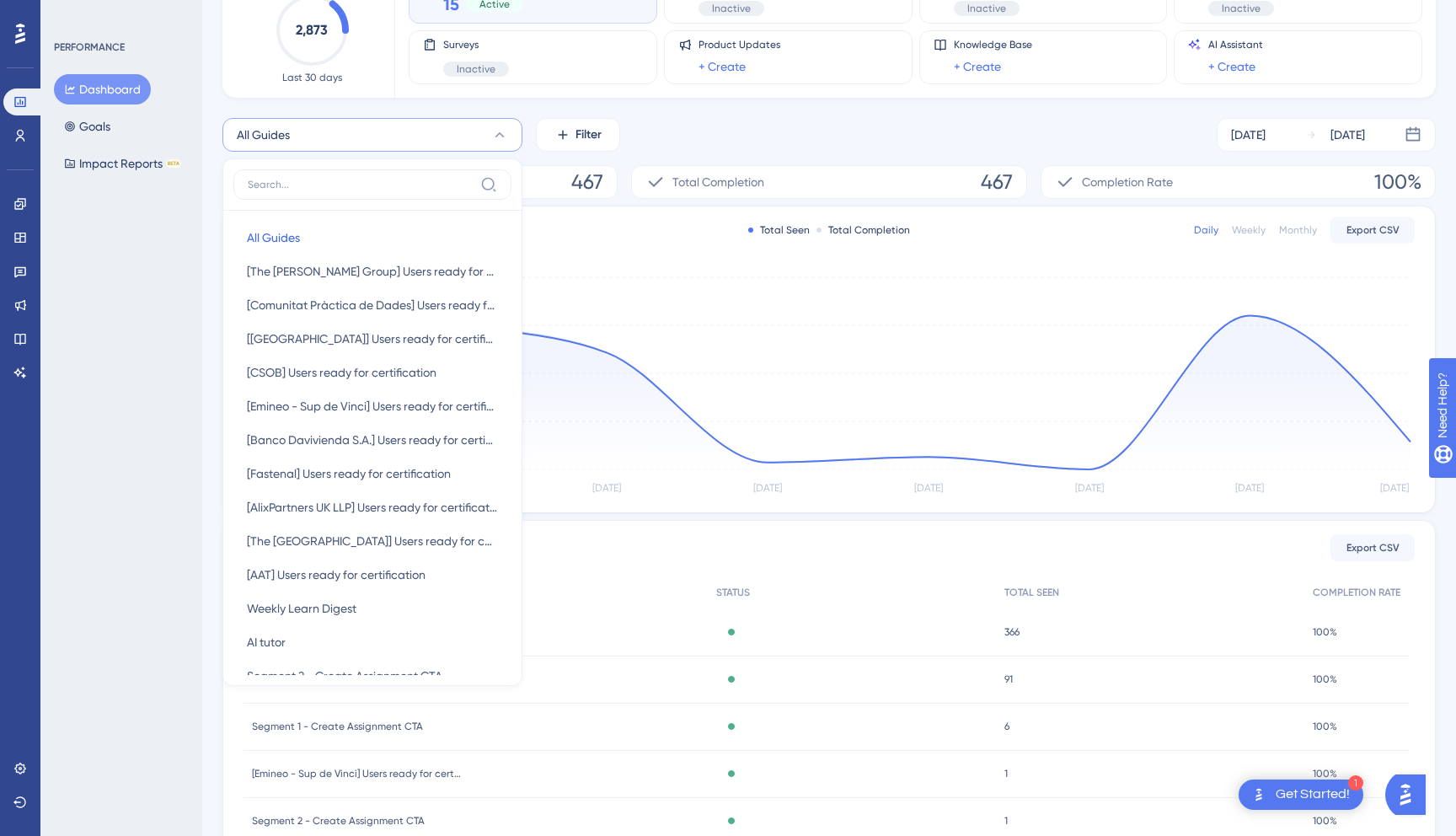
click at [182, 290] on div "PERFORMANCE Dashboard Goals Impact Reports BETA" at bounding box center [121, 418] width 162 height 836
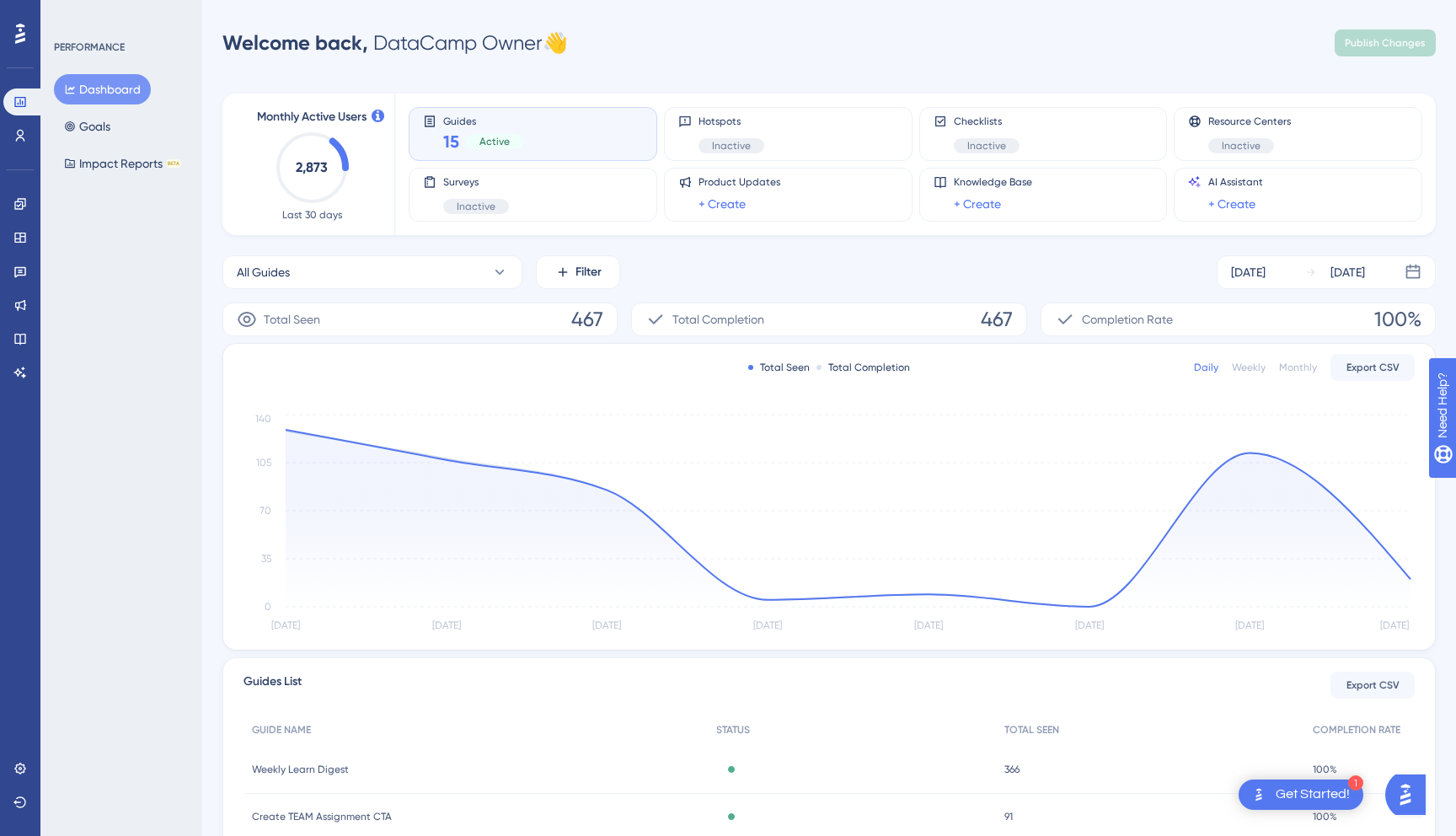
scroll to position [0, 0]
click at [1265, 271] on div "[DATE]" at bounding box center [1248, 273] width 35 height 21
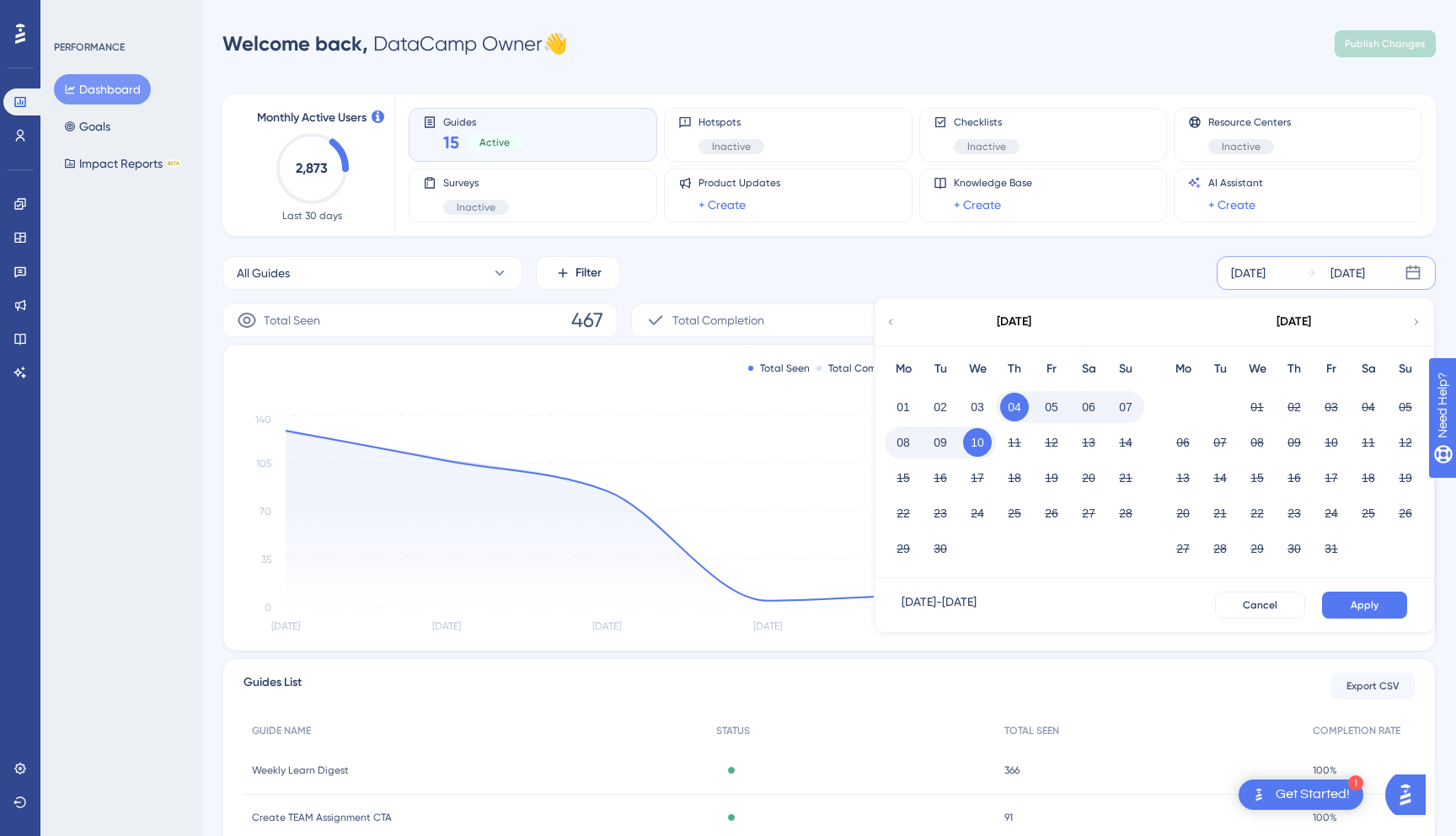
click at [894, 323] on icon at bounding box center [890, 322] width 12 height 15
click at [1335, 401] on button "01" at bounding box center [1331, 407] width 29 height 29
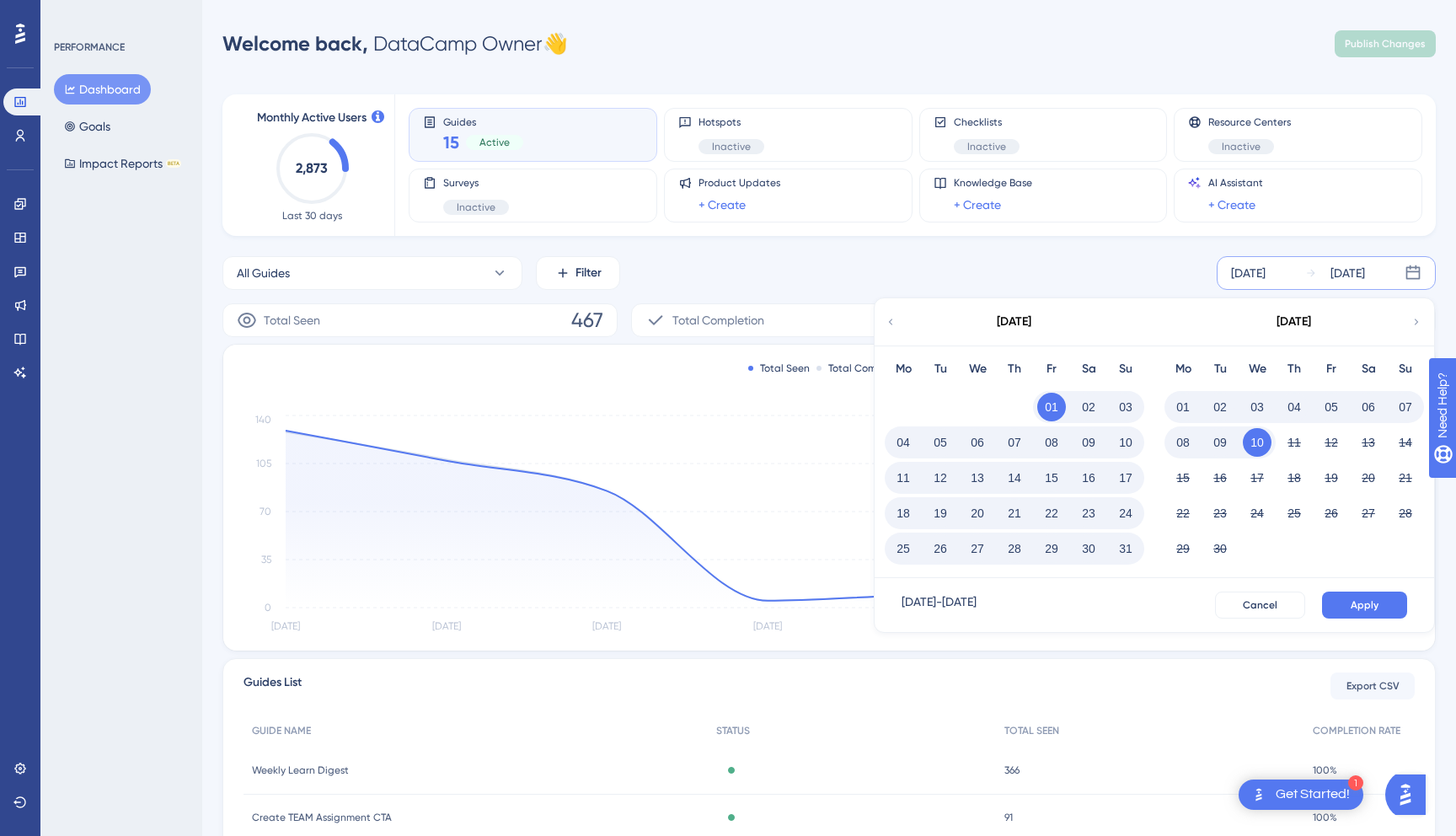
click at [1259, 445] on button "10" at bounding box center [1257, 442] width 29 height 29
click at [1380, 603] on button "Apply" at bounding box center [1364, 605] width 85 height 27
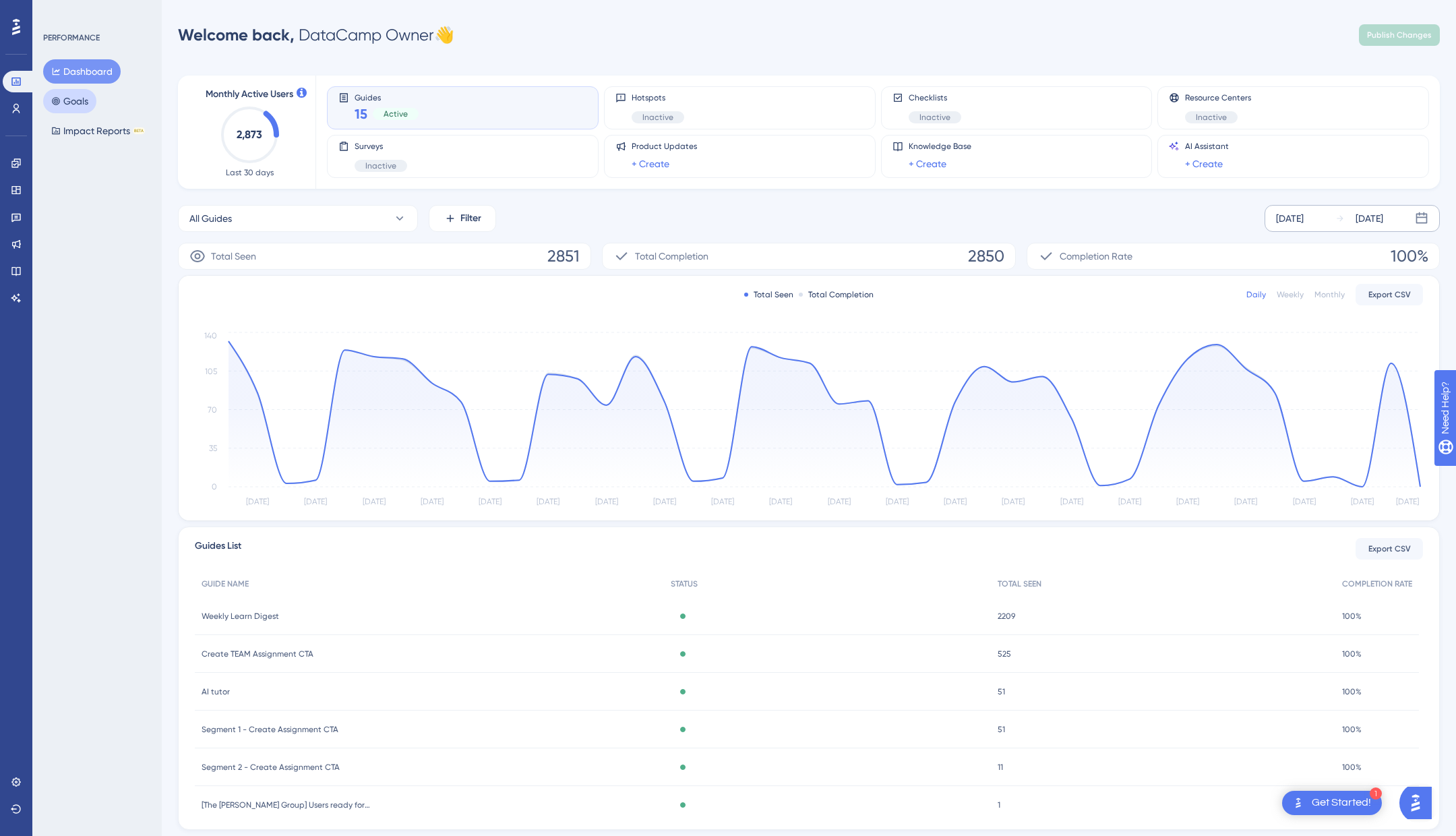
click at [92, 105] on button "Goals" at bounding box center [70, 101] width 53 height 24
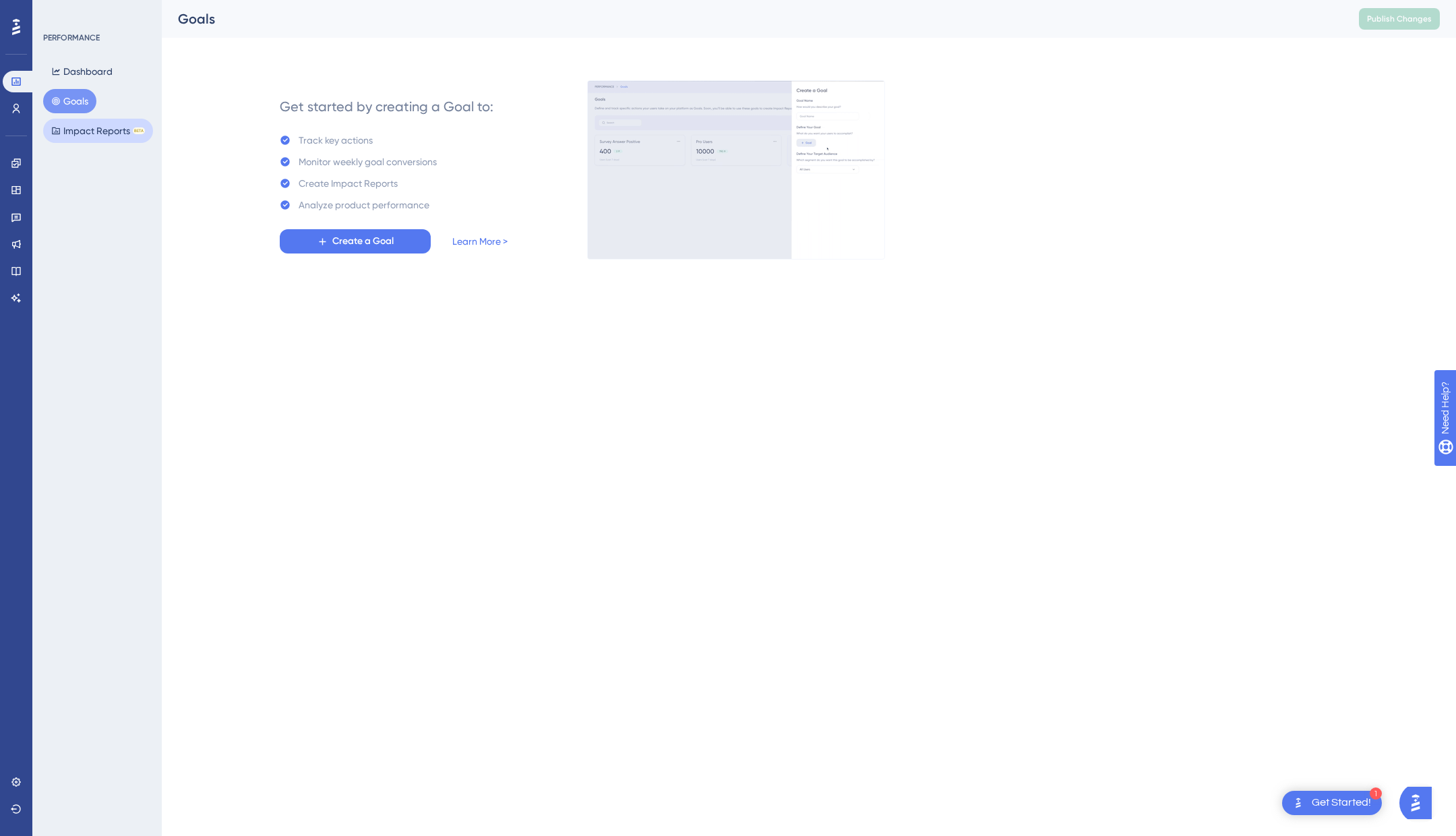
click at [91, 132] on button "Impact Reports BETA" at bounding box center [98, 130] width 110 height 24
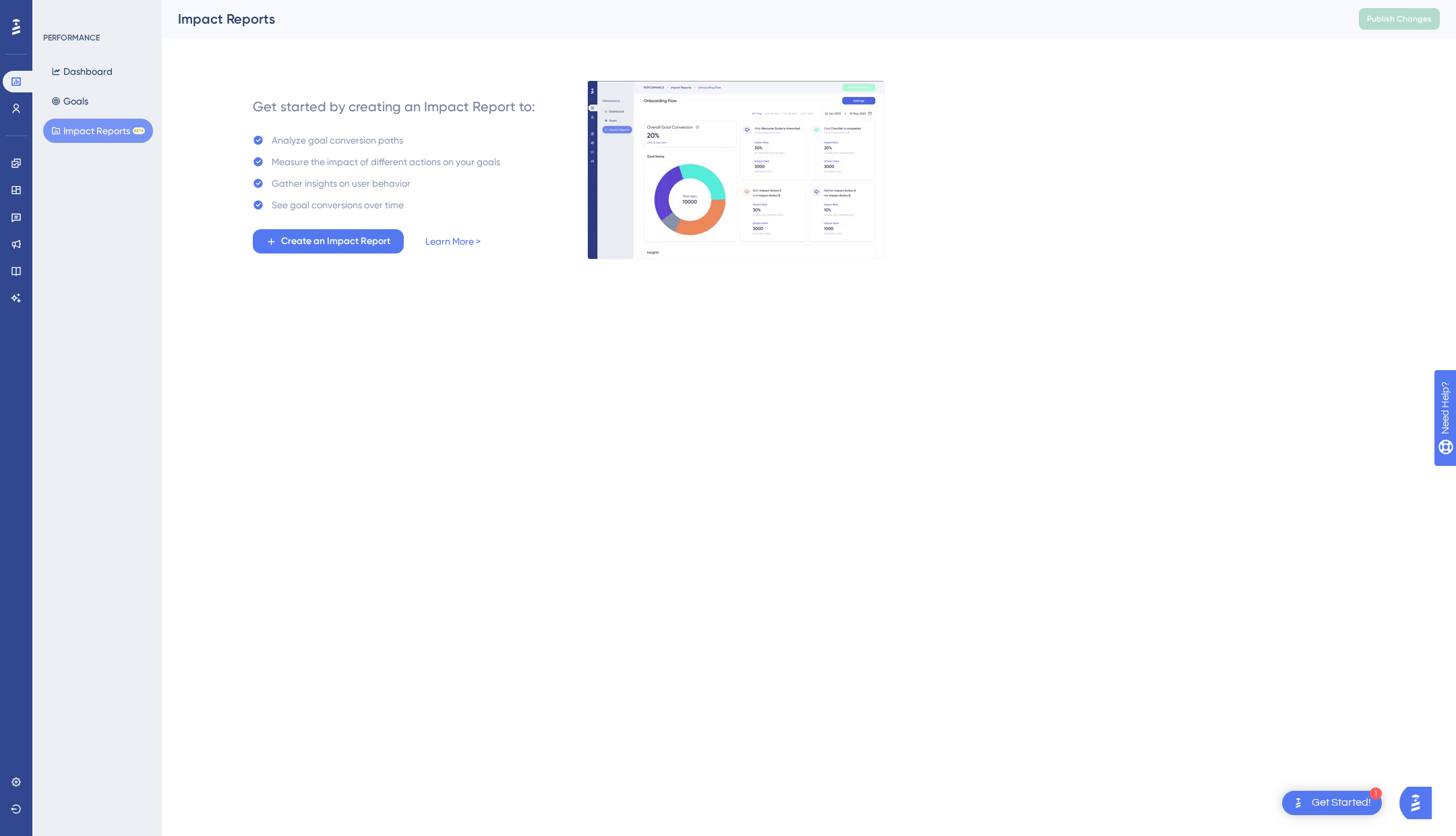
click at [85, 58] on div "PERFORMANCE Dashboard Goals Impact Reports BETA" at bounding box center [98, 88] width 109 height 111
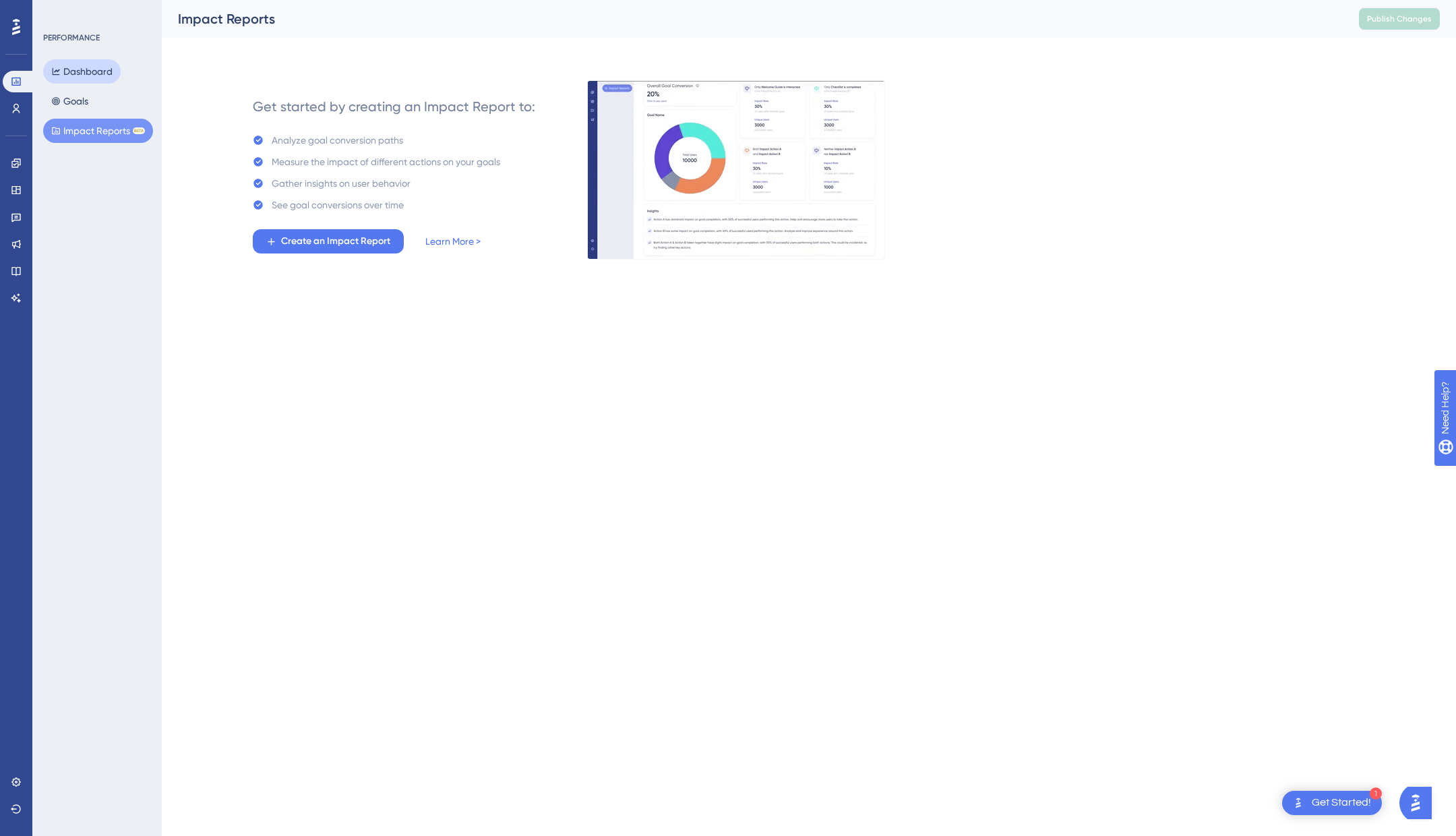
click at [82, 71] on button "Dashboard" at bounding box center [82, 71] width 78 height 24
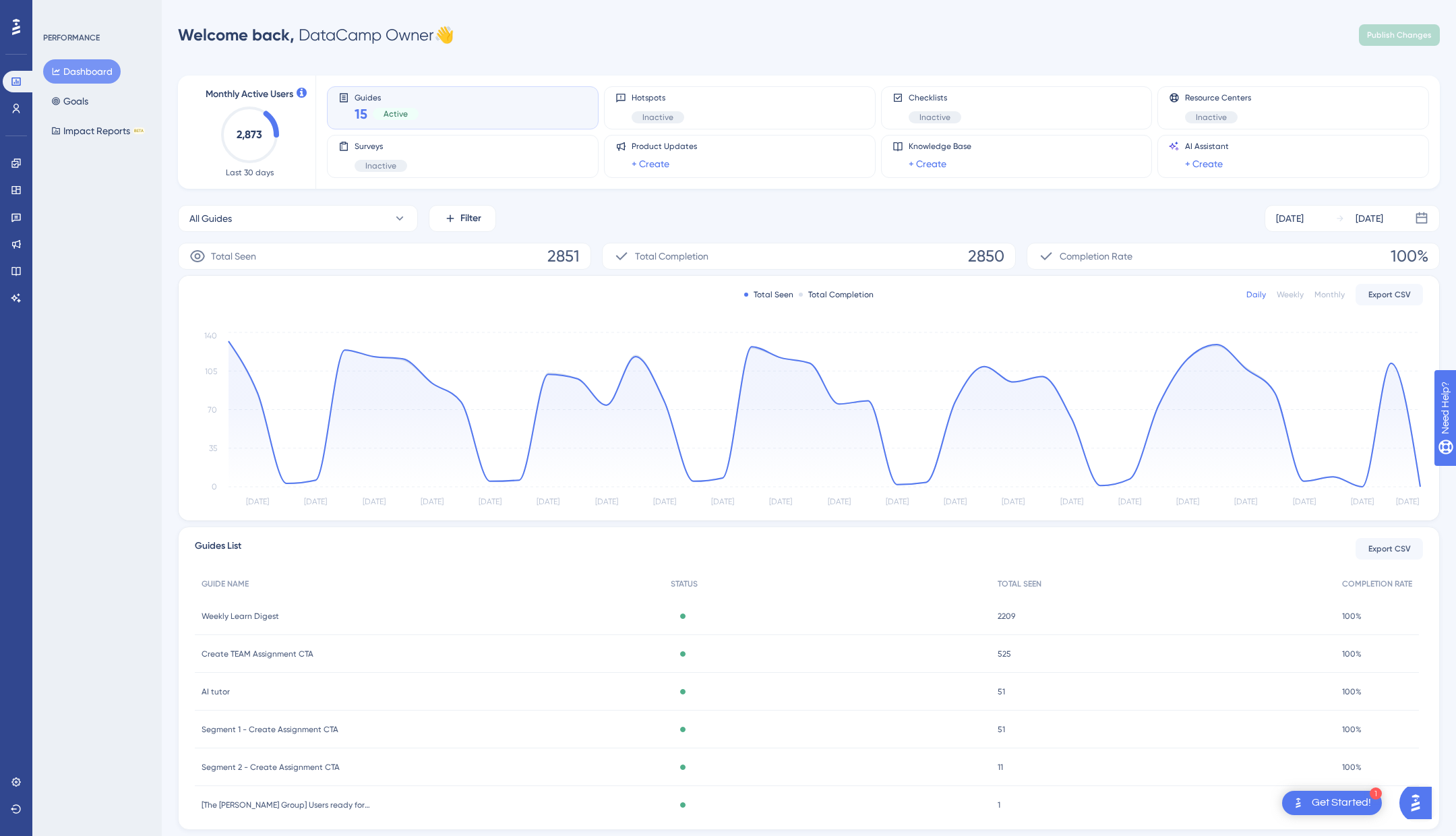
click at [427, 609] on div "Weekly Learn Digest Weekly Learn Digest" at bounding box center [429, 616] width 469 height 37
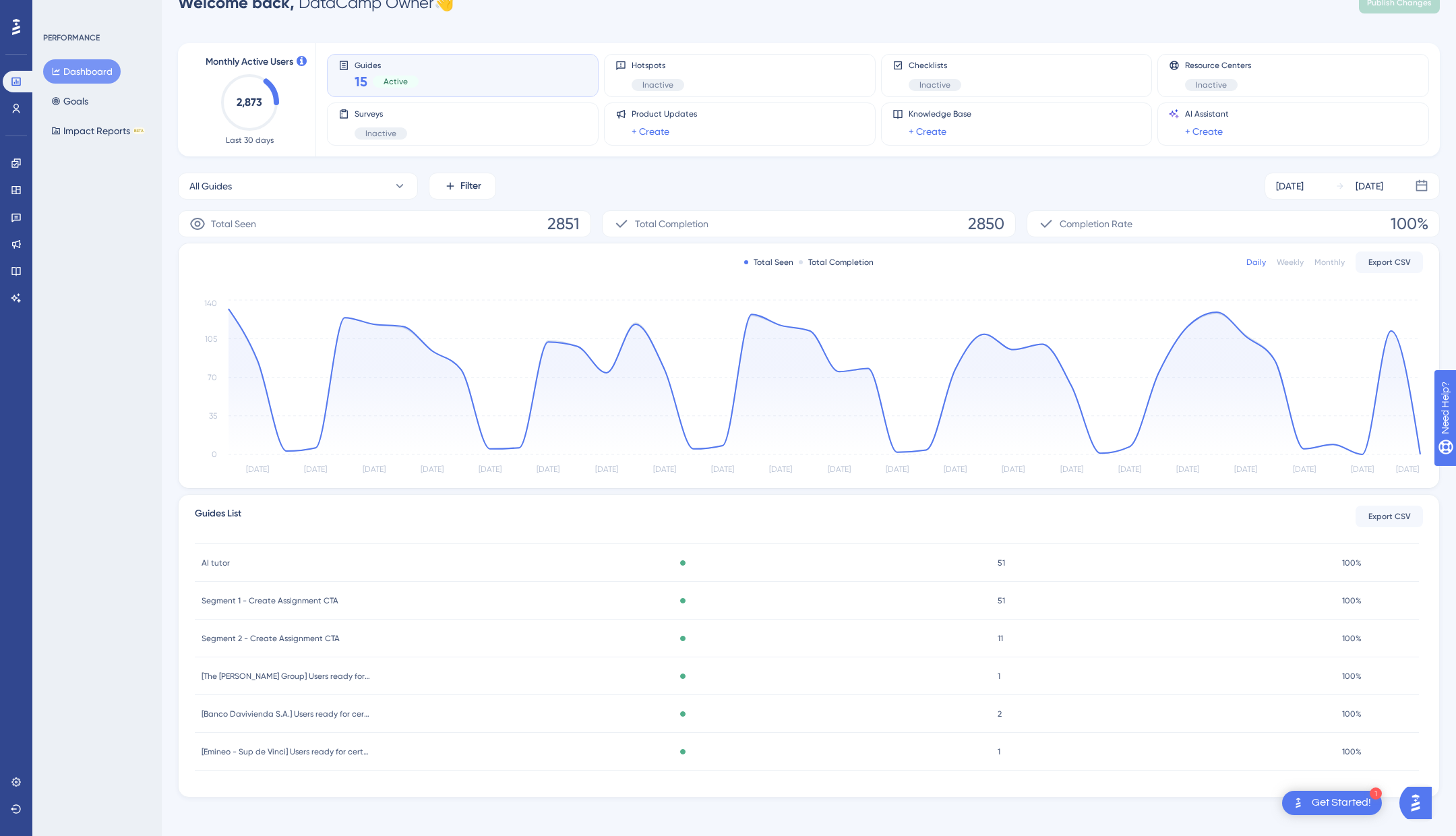
scroll to position [37, 0]
click at [14, 161] on icon at bounding box center [16, 163] width 9 height 9
